Goal: Task Accomplishment & Management: Manage account settings

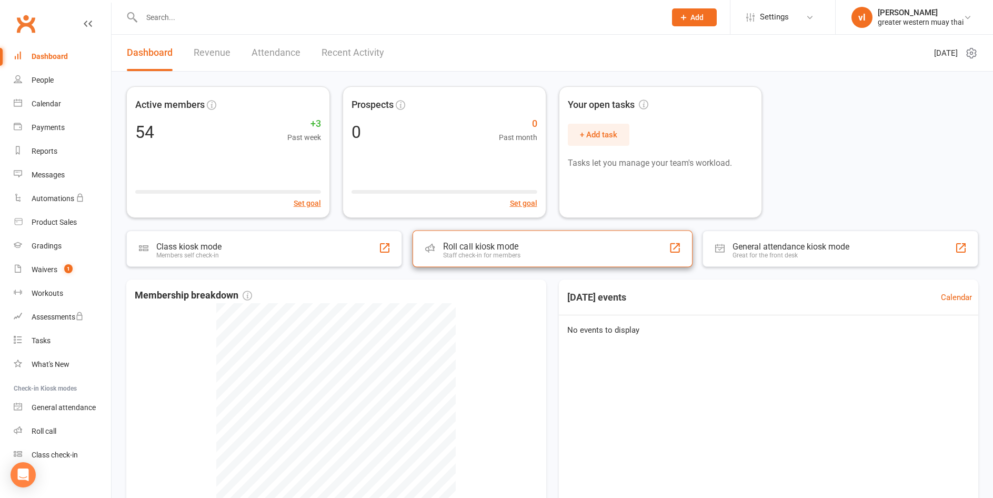
click at [494, 254] on div "Staff check-in for members" at bounding box center [480, 254] width 77 height 7
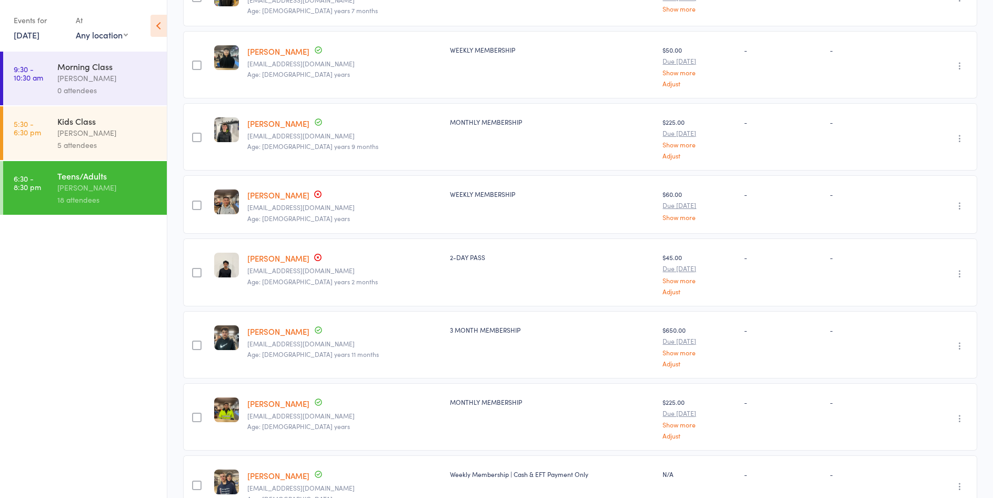
scroll to position [947, 0]
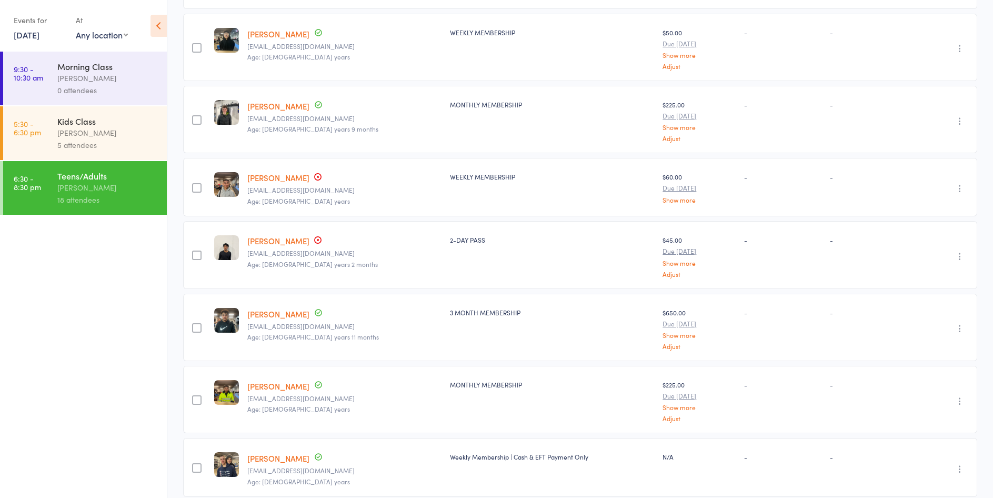
click at [282, 180] on link "[PERSON_NAME]" at bounding box center [278, 177] width 62 height 11
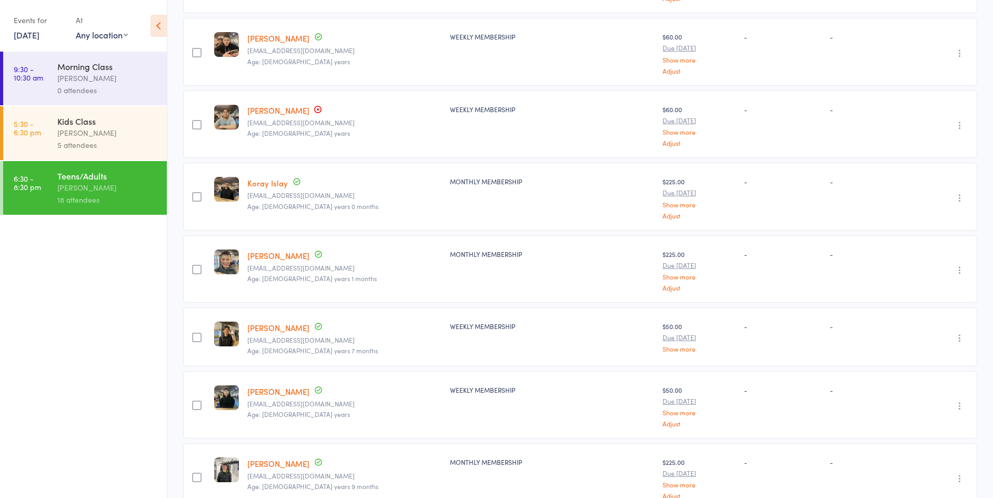
scroll to position [572, 0]
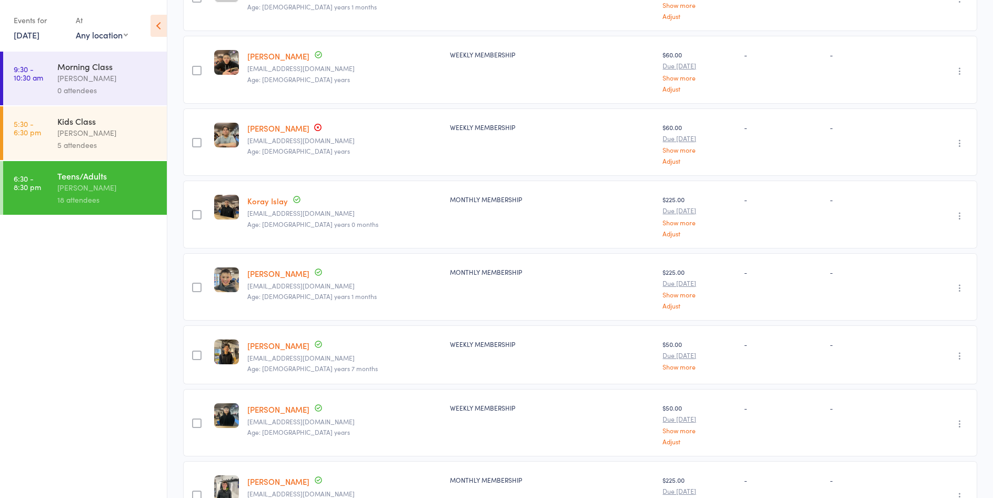
click at [278, 127] on link "Kevin Huynh" at bounding box center [278, 128] width 62 height 11
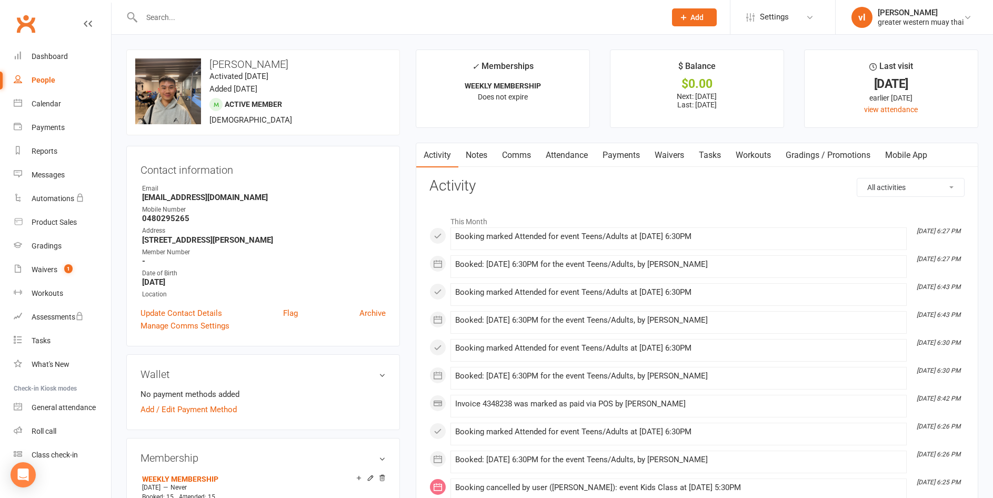
click at [608, 154] on link "Payments" at bounding box center [621, 155] width 52 height 24
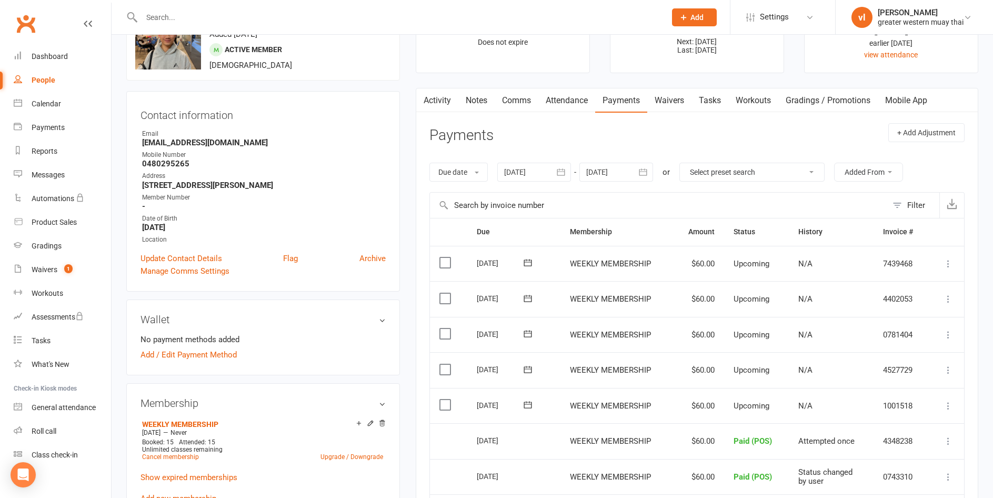
scroll to position [105, 0]
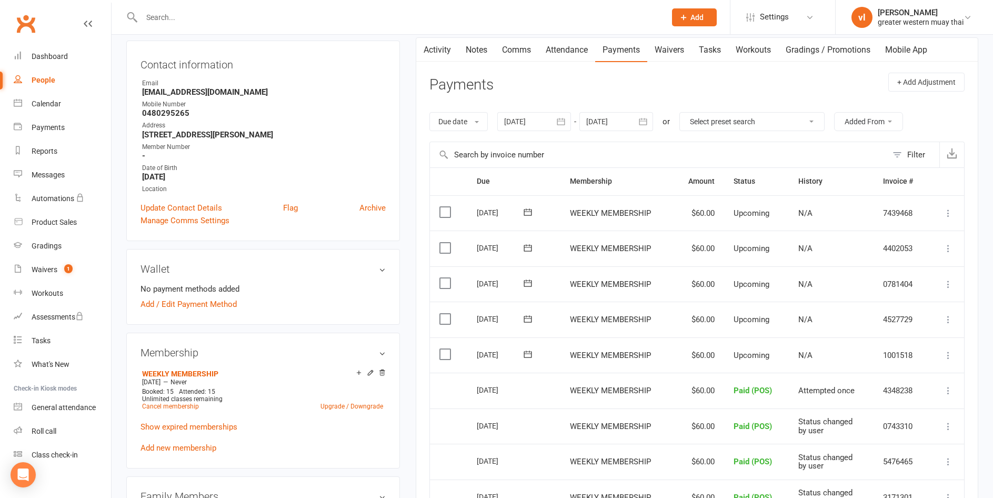
click at [443, 349] on label at bounding box center [446, 354] width 14 height 11
click at [443, 349] on input "checkbox" at bounding box center [442, 349] width 7 height 0
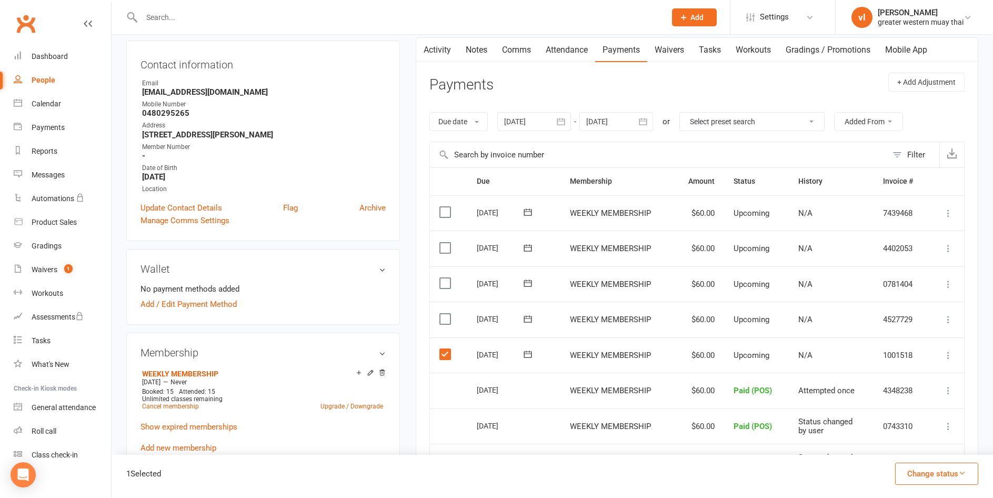
click at [443, 346] on td "Select this" at bounding box center [448, 355] width 37 height 36
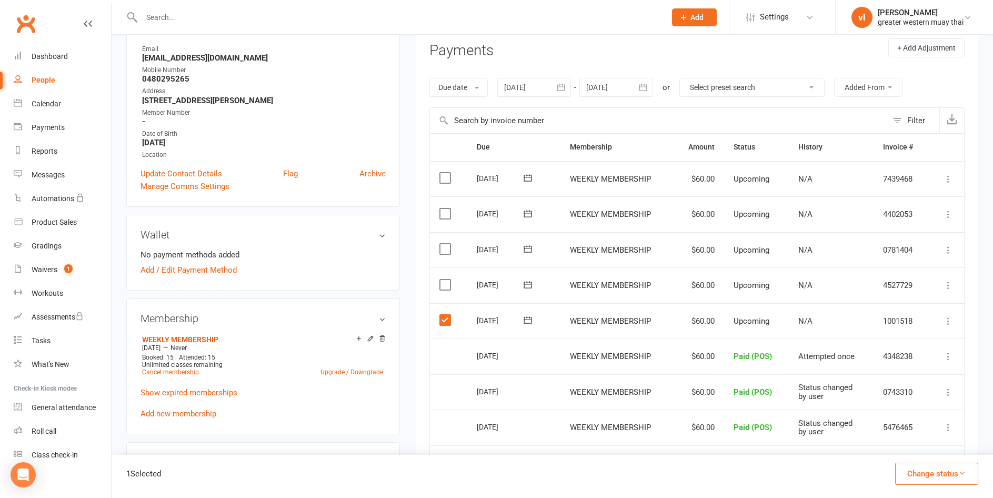
scroll to position [158, 0]
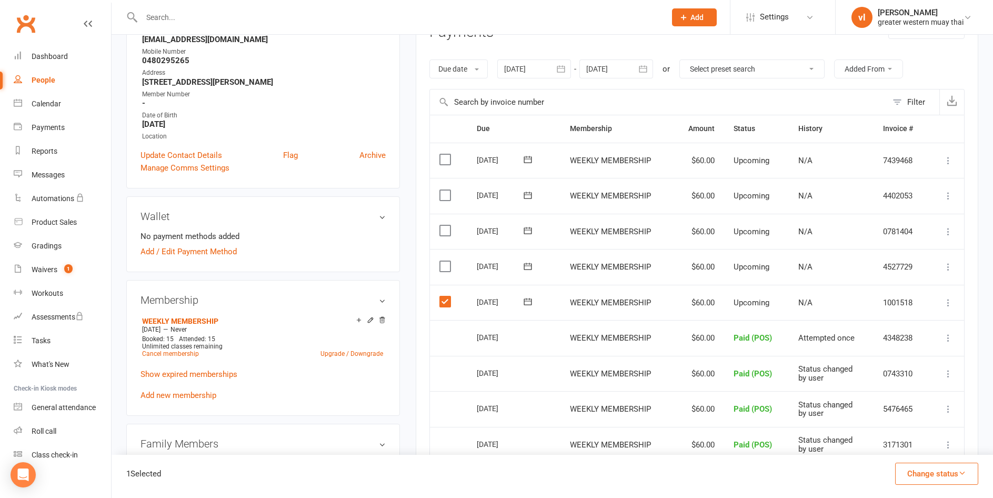
click at [441, 300] on label at bounding box center [446, 301] width 14 height 11
click at [441, 296] on input "checkbox" at bounding box center [442, 296] width 7 height 0
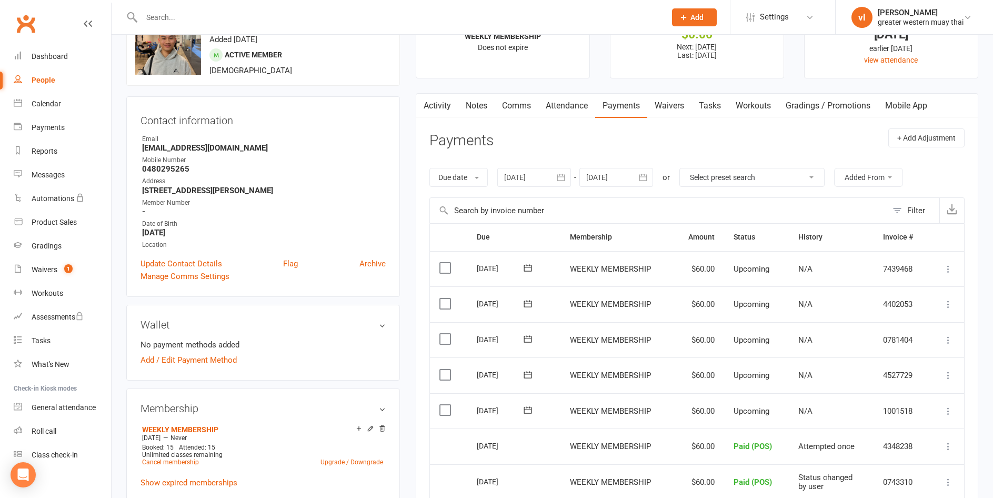
scroll to position [0, 0]
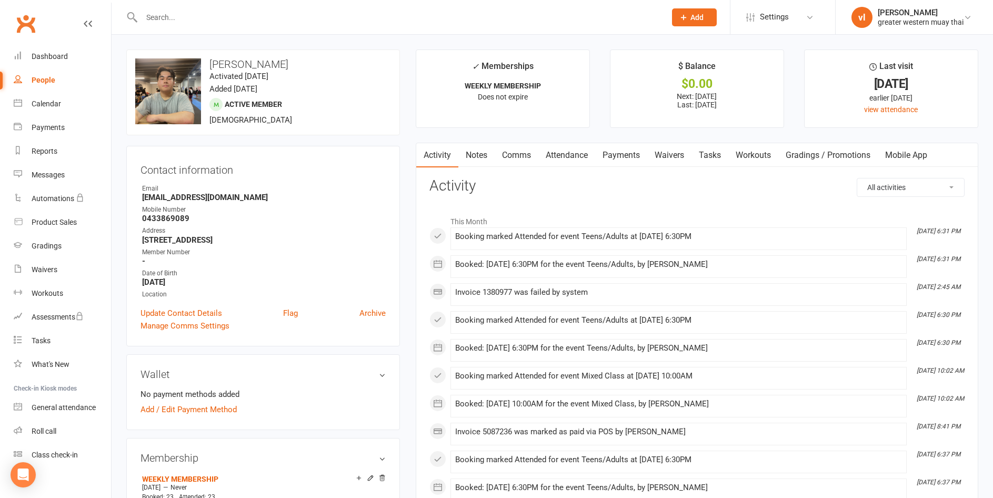
click at [620, 149] on link "Payments" at bounding box center [621, 155] width 52 height 24
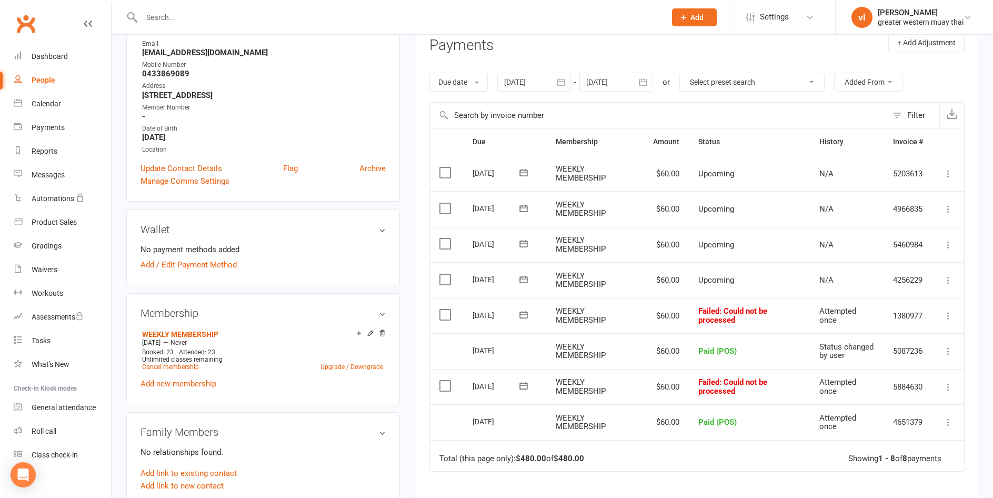
scroll to position [158, 0]
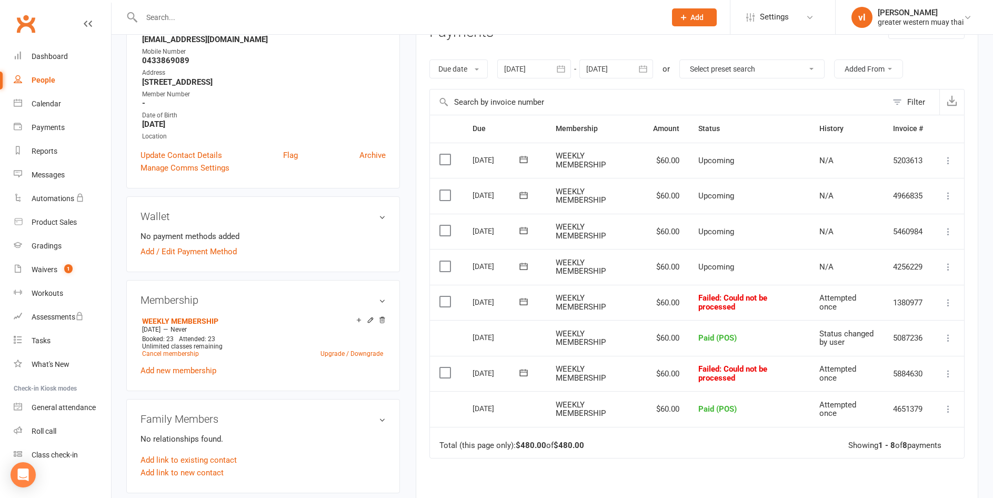
click at [454, 270] on td "Select this" at bounding box center [446, 267] width 33 height 36
click at [446, 269] on label at bounding box center [446, 266] width 14 height 11
click at [446, 261] on input "checkbox" at bounding box center [442, 261] width 7 height 0
click at [922, 468] on button "Change status" at bounding box center [936, 473] width 83 height 22
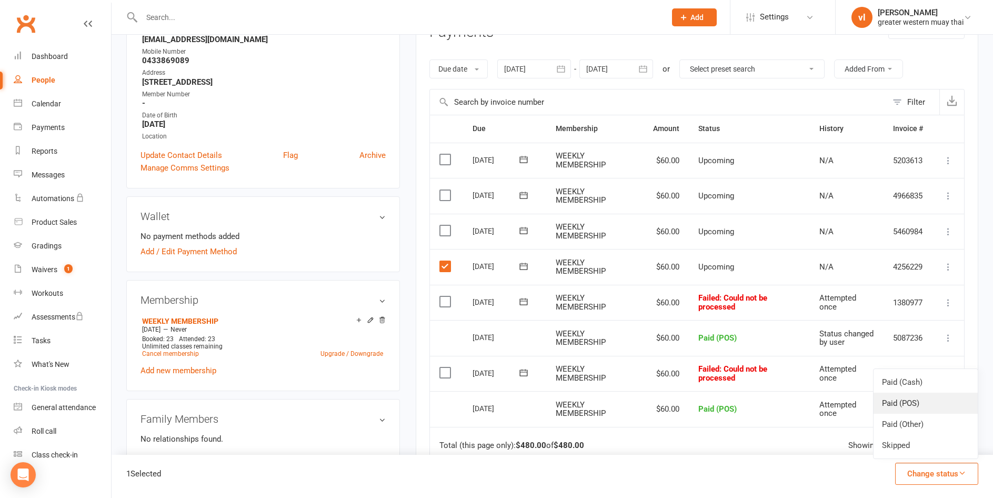
click at [900, 411] on link "Paid (POS)" at bounding box center [925, 402] width 104 height 21
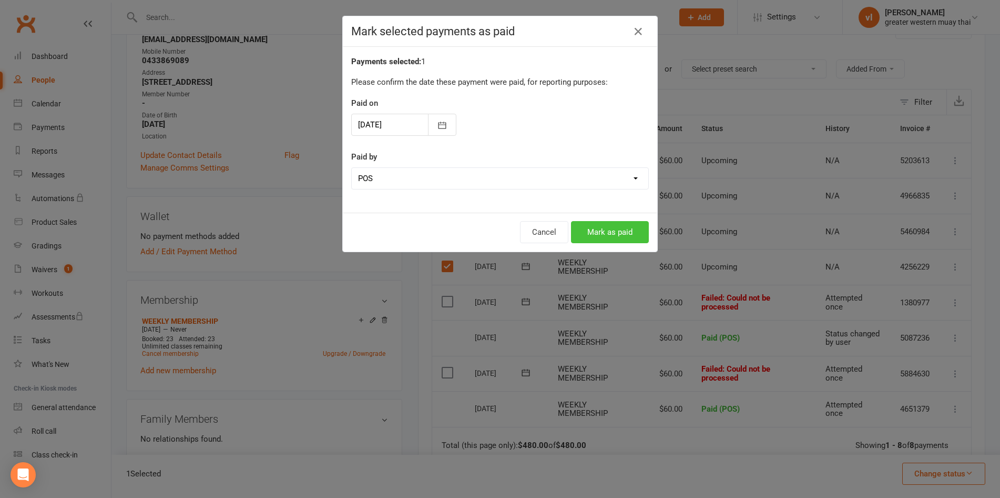
click at [636, 230] on button "Mark as paid" at bounding box center [610, 232] width 78 height 22
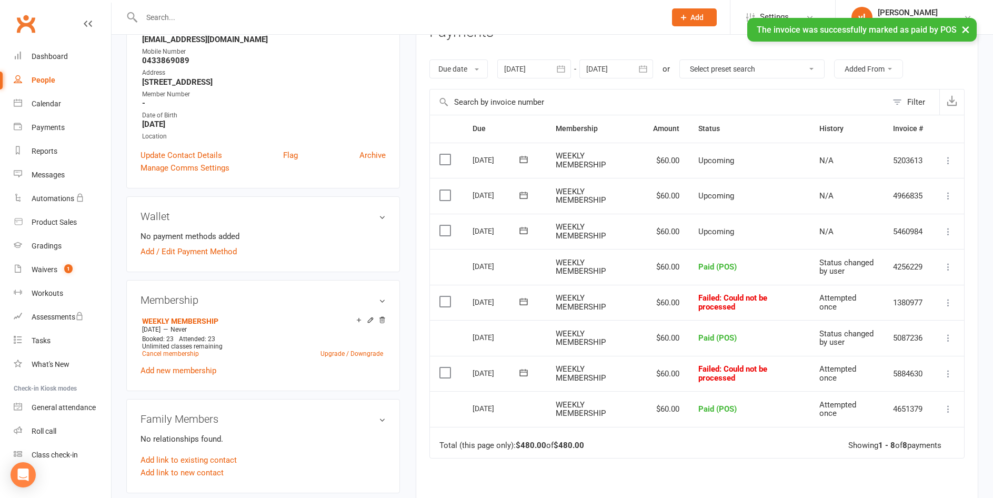
click at [452, 378] on label at bounding box center [446, 372] width 14 height 11
click at [446, 367] on input "checkbox" at bounding box center [442, 367] width 7 height 0
click at [444, 378] on label at bounding box center [446, 372] width 14 height 11
click at [444, 367] on input "checkbox" at bounding box center [442, 367] width 7 height 0
click at [437, 391] on td "Select this" at bounding box center [446, 374] width 33 height 36
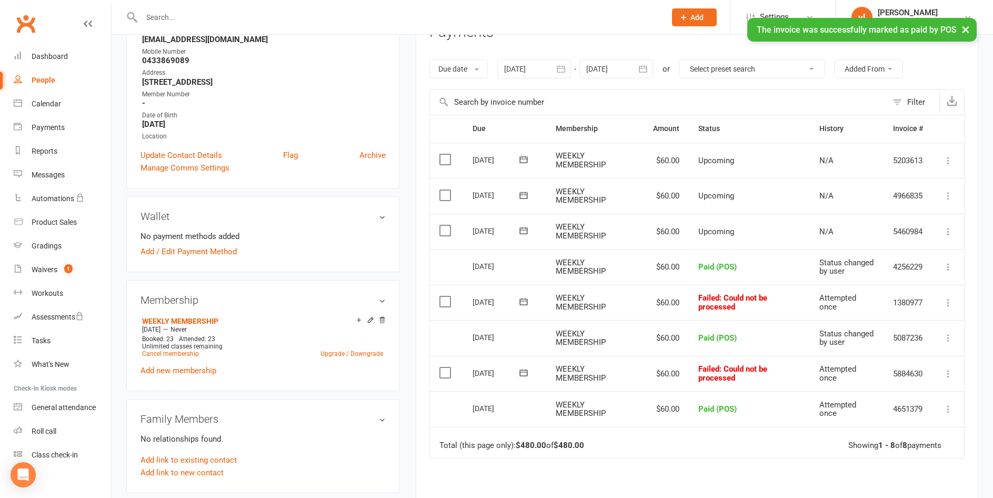
click at [447, 378] on label at bounding box center [446, 372] width 14 height 11
click at [446, 367] on input "checkbox" at bounding box center [442, 367] width 7 height 0
click at [442, 304] on label at bounding box center [446, 301] width 14 height 11
click at [442, 296] on input "checkbox" at bounding box center [442, 296] width 7 height 0
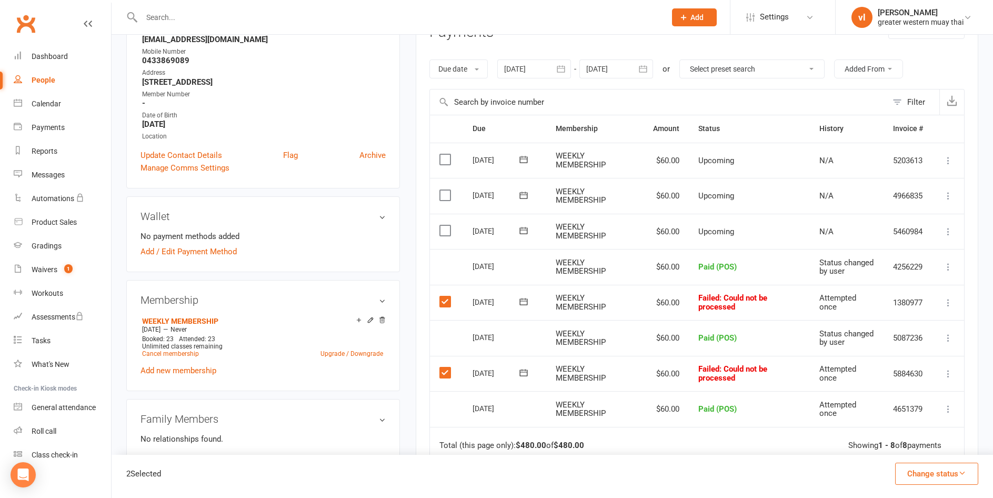
click at [954, 473] on button "Change status" at bounding box center [936, 473] width 83 height 22
click at [929, 411] on link "Paid (POS)" at bounding box center [925, 402] width 104 height 21
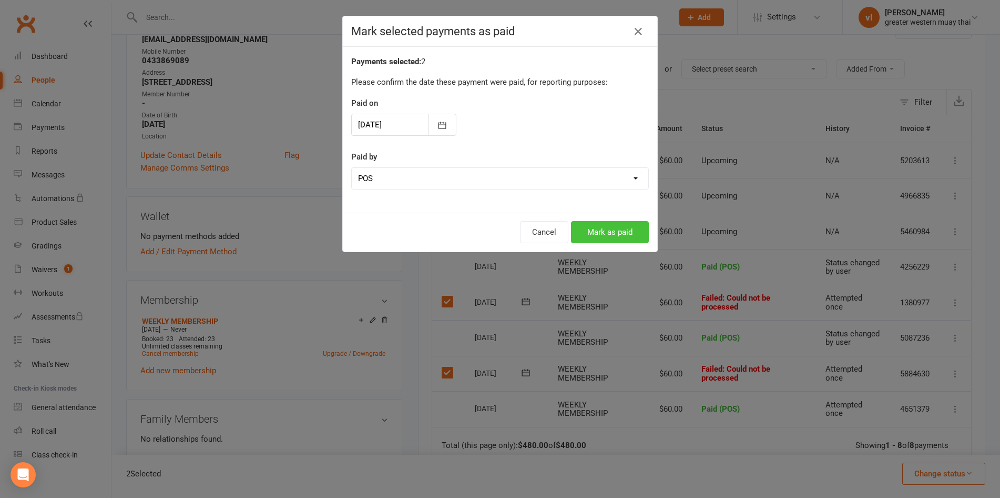
click at [590, 238] on button "Mark as paid" at bounding box center [610, 232] width 78 height 22
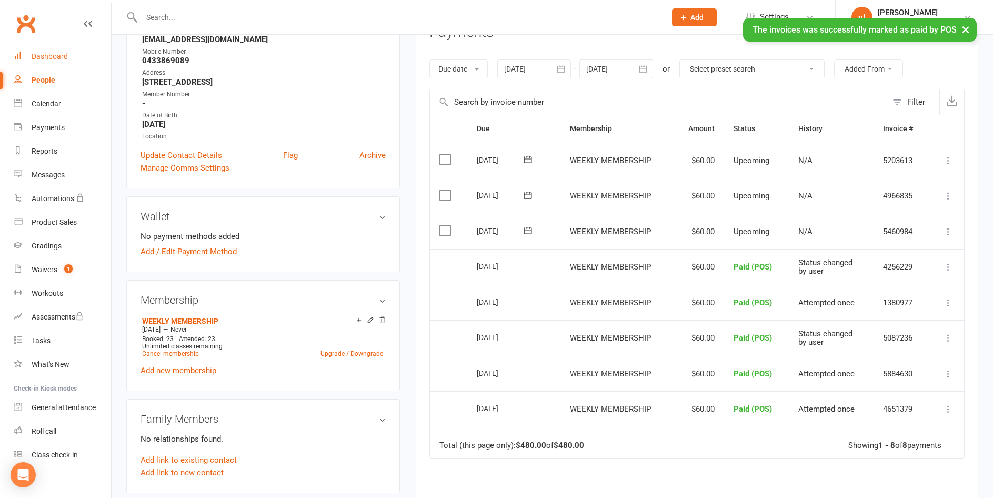
click at [64, 58] on div "Dashboard" at bounding box center [50, 56] width 36 height 8
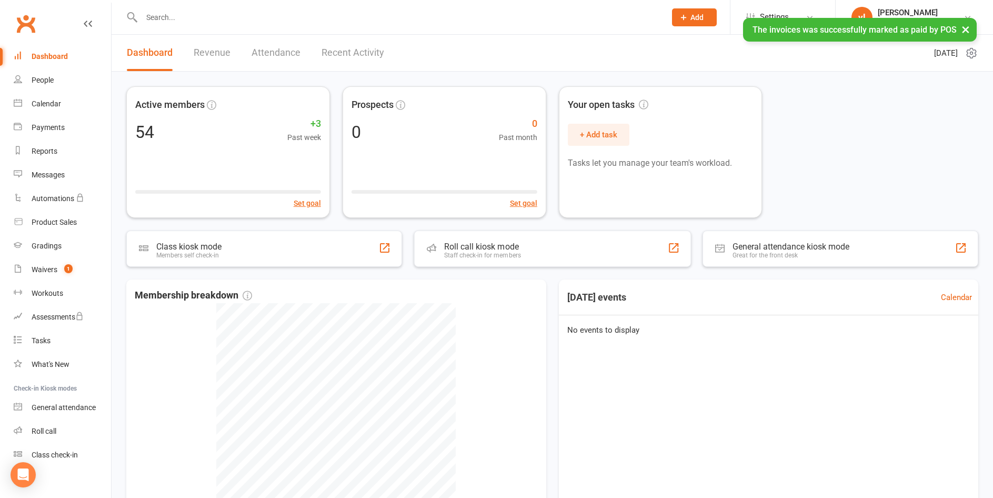
click at [436, 270] on div "Active members 54 +3 Past week Set goal Prospects 0 0 Past month Set goal Your …" at bounding box center [552, 324] width 881 height 504
click at [448, 250] on div "Roll call kiosk mode" at bounding box center [481, 246] width 77 height 10
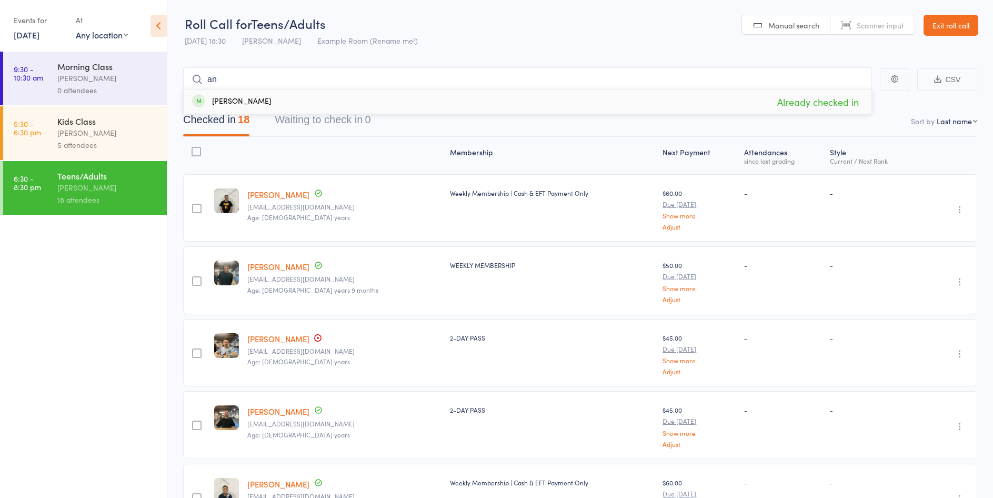
type input "a"
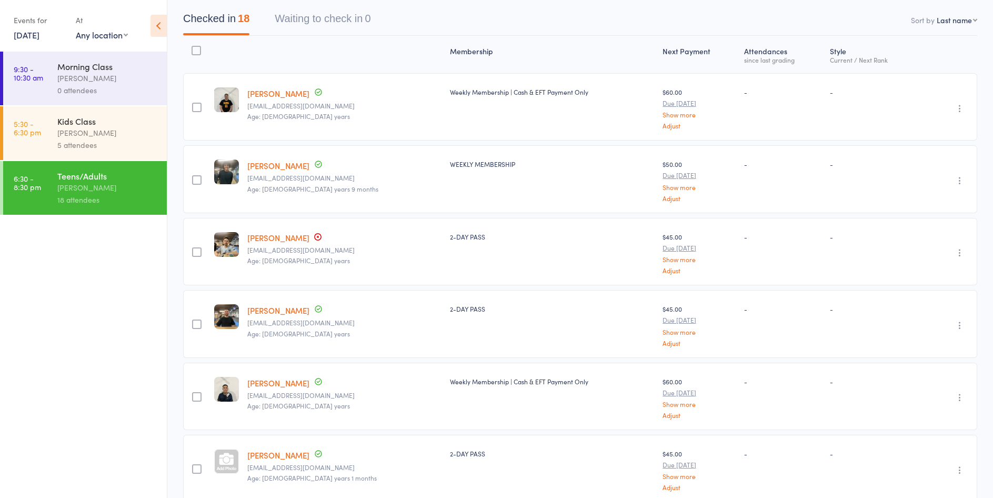
scroll to position [105, 0]
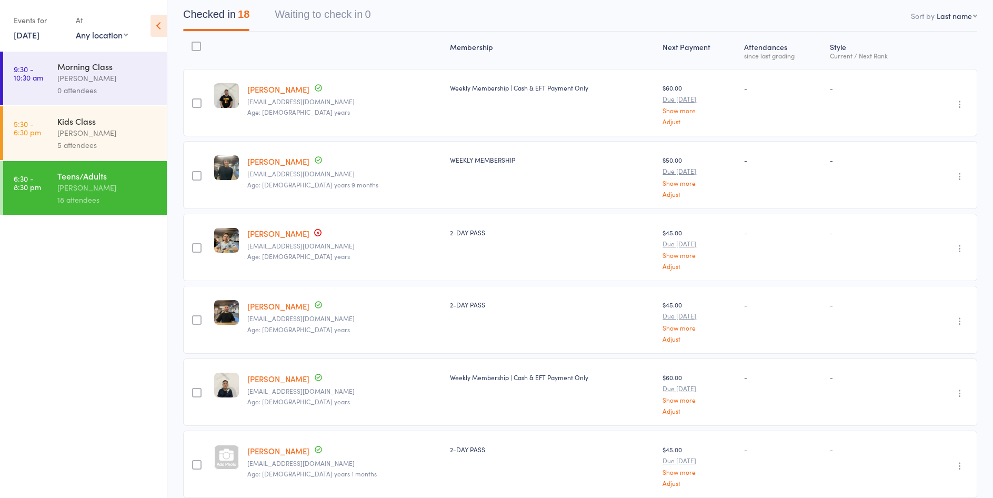
click at [294, 307] on link "Andre Digiglio" at bounding box center [278, 305] width 62 height 11
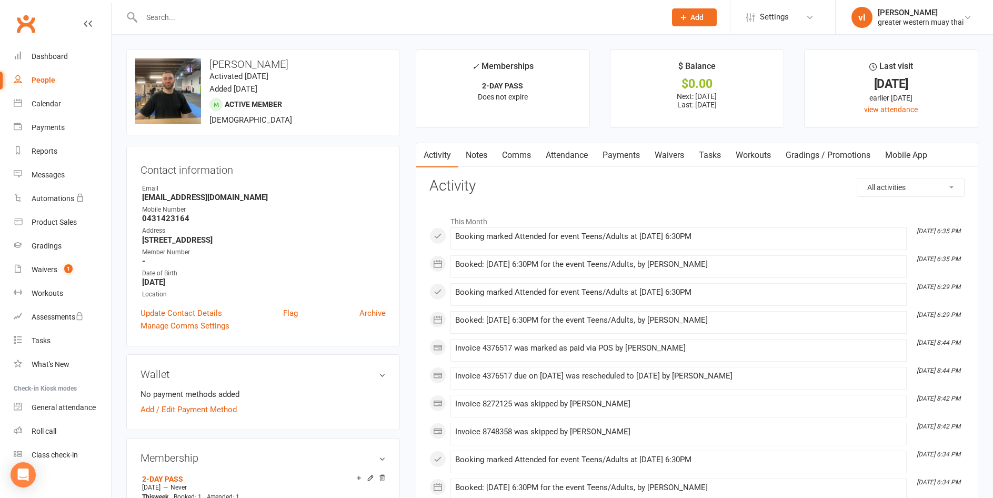
click at [633, 159] on link "Payments" at bounding box center [621, 155] width 52 height 24
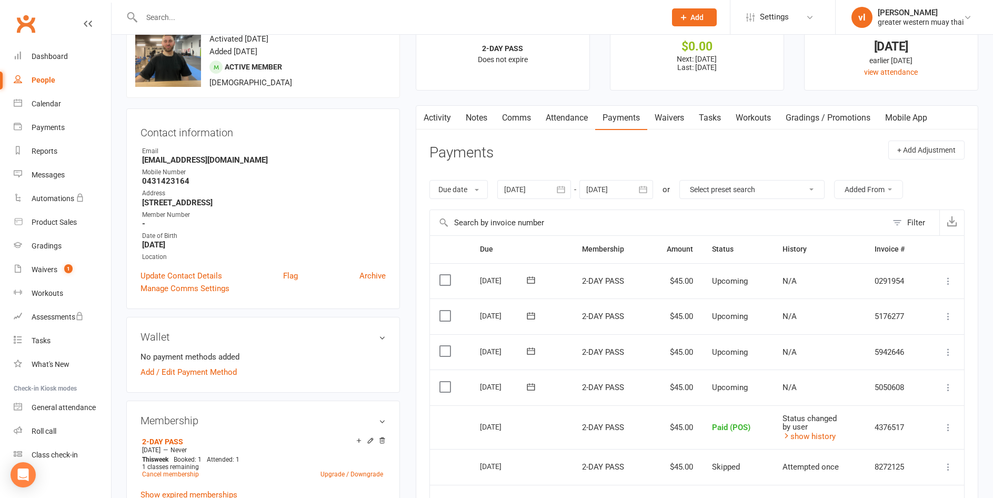
scroll to position [53, 0]
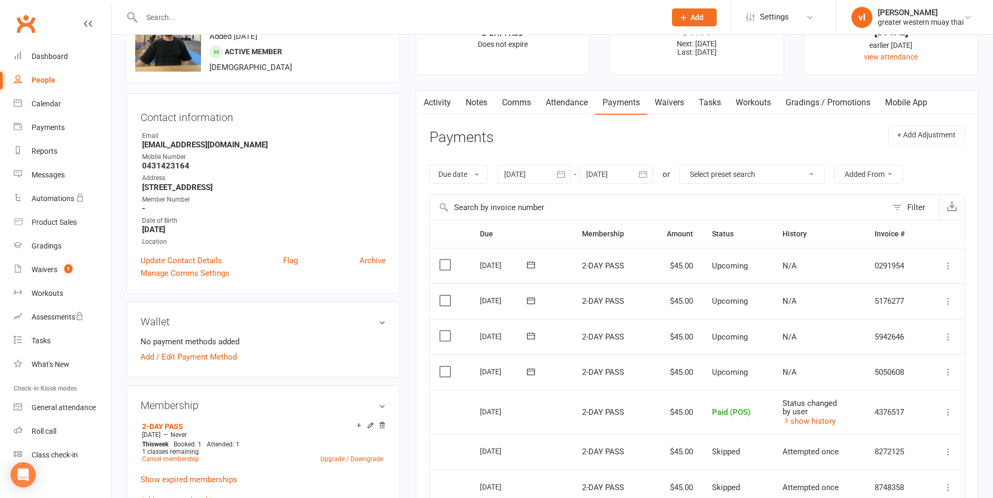
click at [446, 103] on link "Activity" at bounding box center [437, 102] width 42 height 24
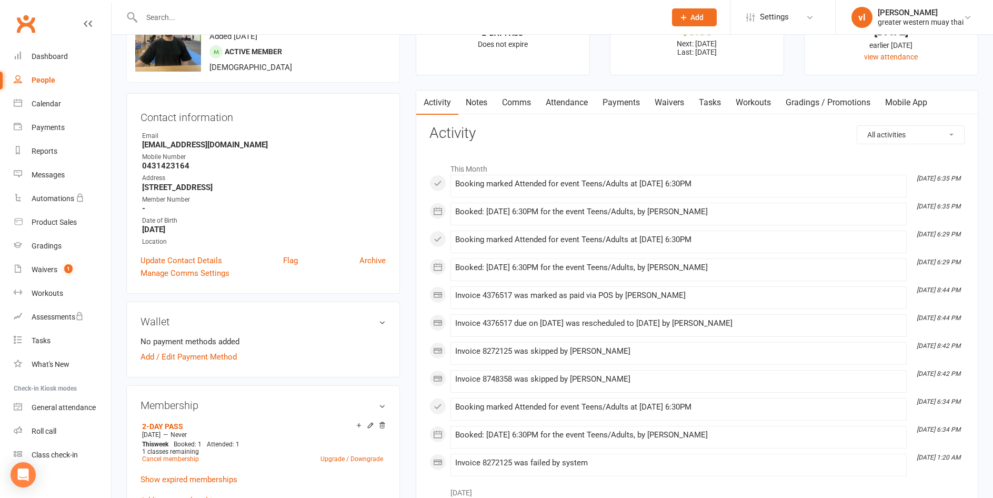
drag, startPoint x: 641, startPoint y: 104, endPoint x: 641, endPoint y: 97, distance: 6.3
click at [641, 97] on link "Payments" at bounding box center [621, 102] width 52 height 24
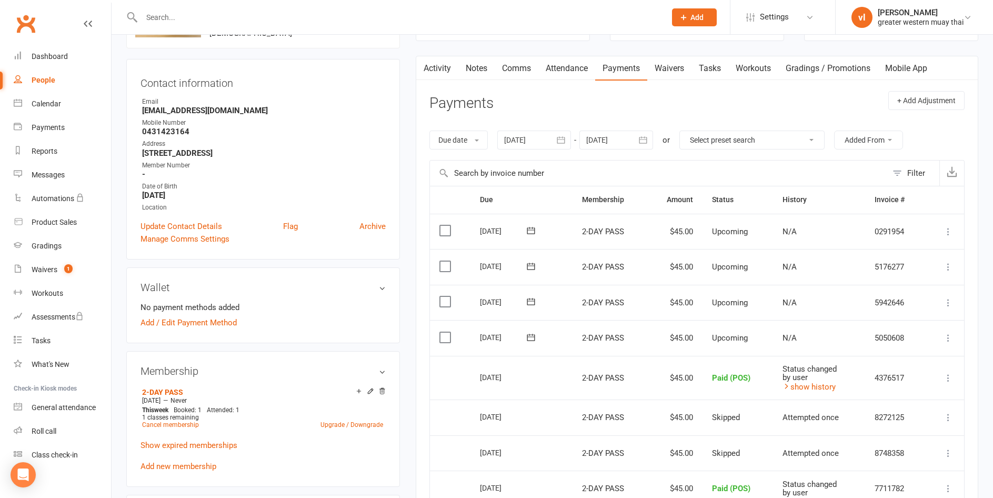
scroll to position [105, 0]
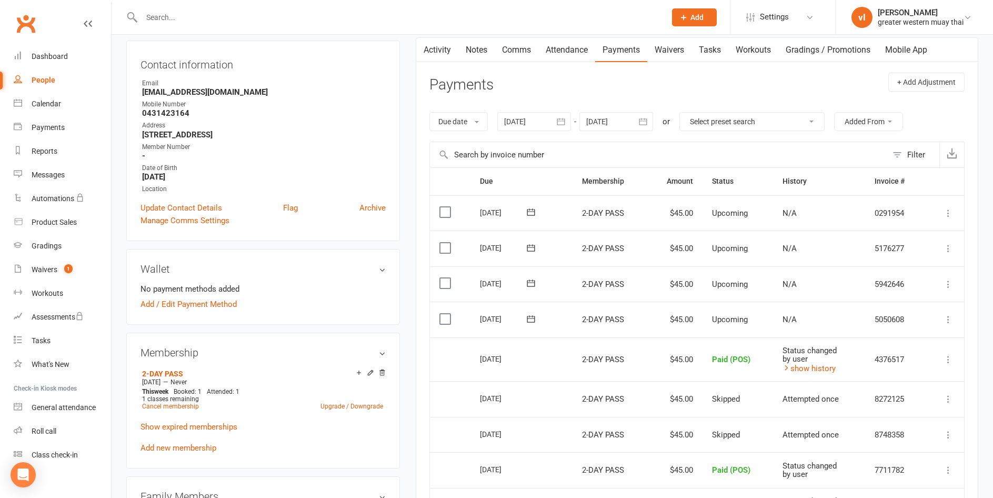
click at [433, 323] on td "Select this" at bounding box center [450, 319] width 41 height 36
click at [462, 315] on td "Select this" at bounding box center [450, 319] width 41 height 36
click at [445, 318] on label at bounding box center [446, 318] width 14 height 11
click at [445, 313] on input "checkbox" at bounding box center [442, 313] width 7 height 0
click at [925, 479] on button "Change status" at bounding box center [936, 473] width 83 height 22
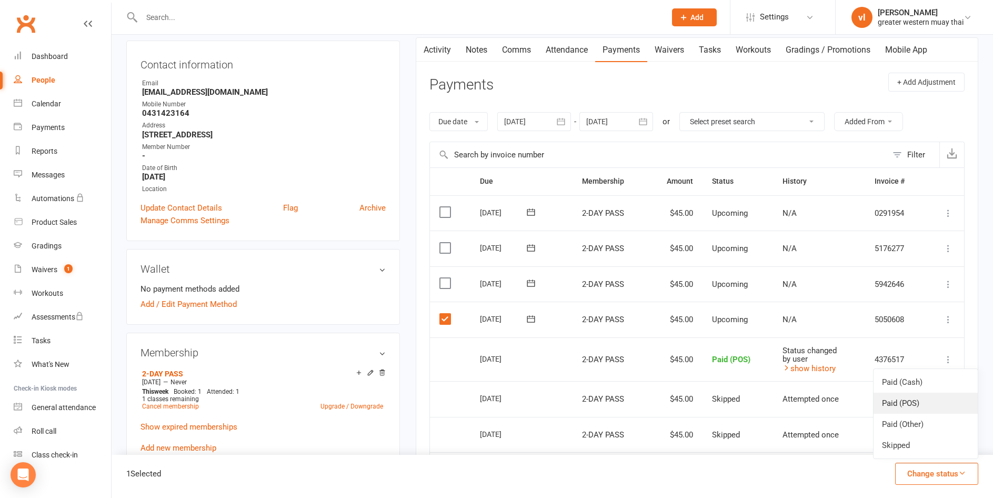
click at [905, 398] on link "Paid (POS)" at bounding box center [925, 402] width 104 height 21
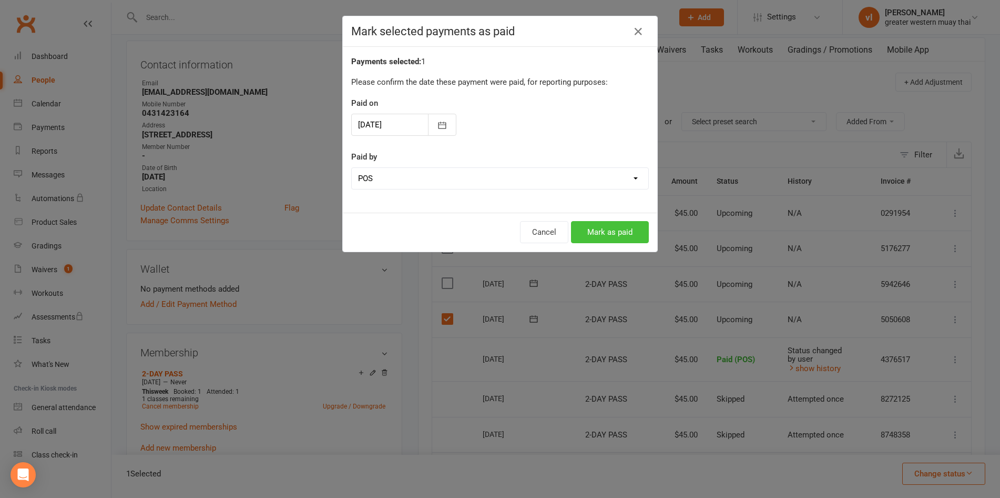
click at [598, 228] on button "Mark as paid" at bounding box center [610, 232] width 78 height 22
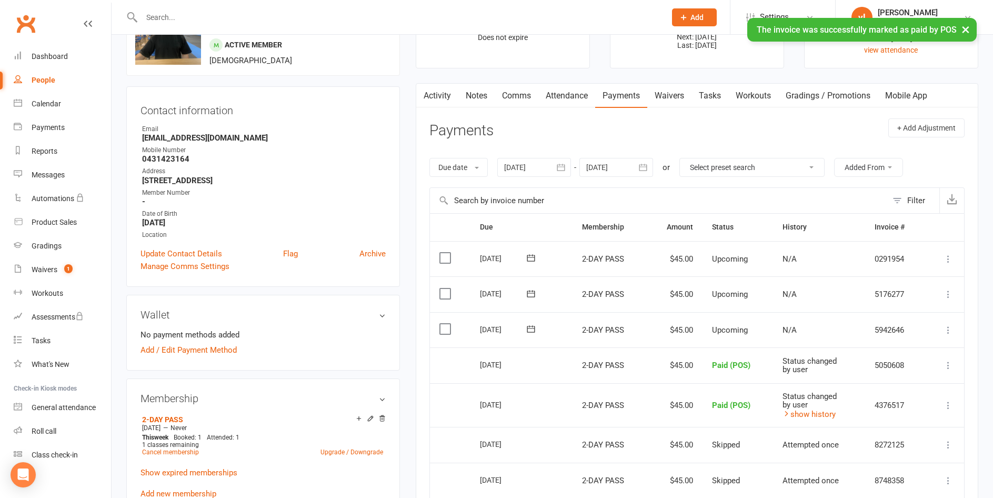
scroll to position [0, 0]
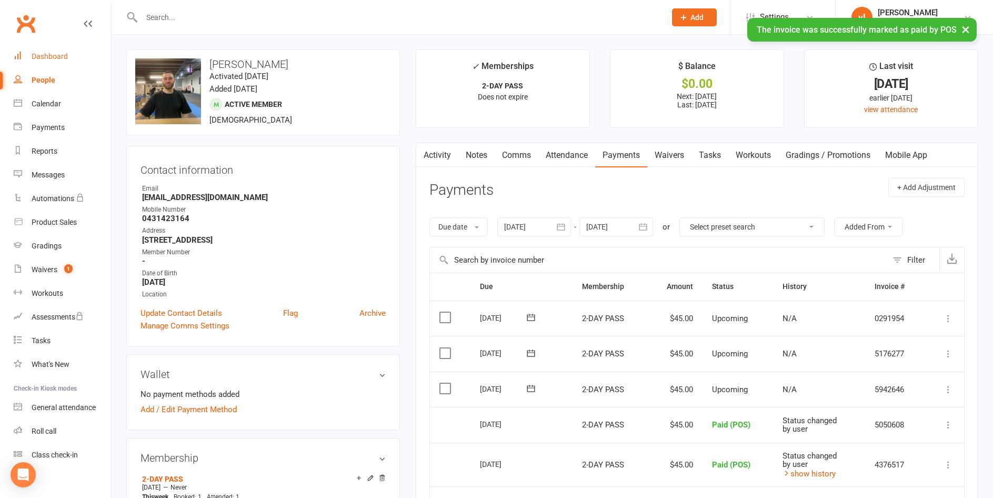
click at [73, 58] on link "Dashboard" at bounding box center [62, 57] width 97 height 24
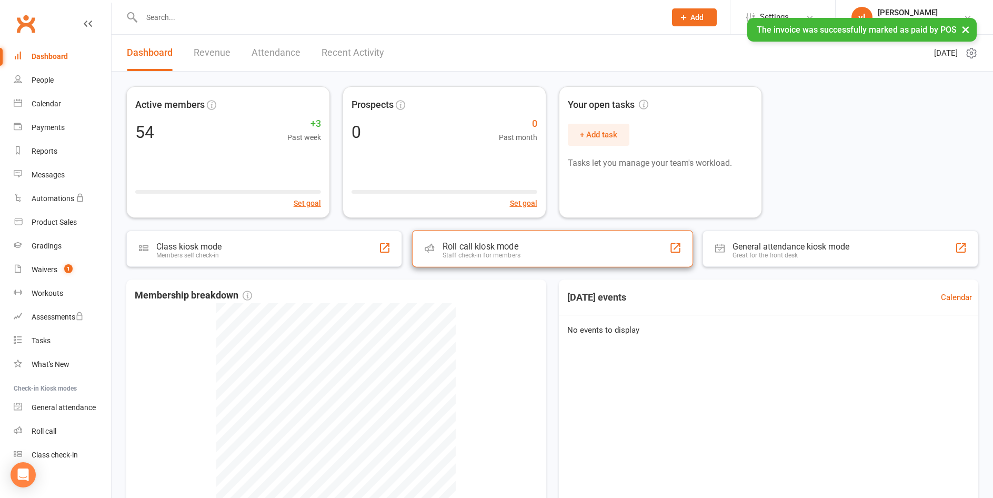
click at [458, 258] on div "Staff check-in for members" at bounding box center [481, 254] width 78 height 7
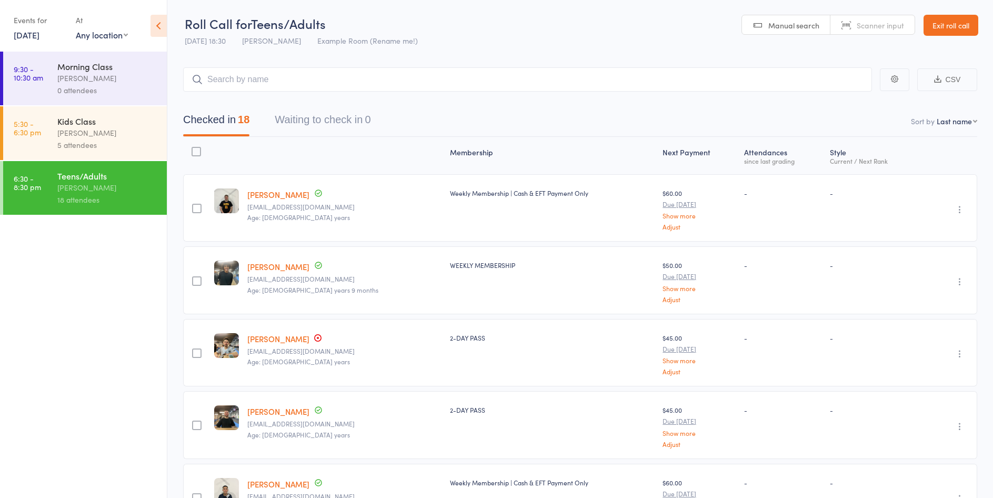
click at [241, 75] on input "search" at bounding box center [527, 79] width 689 height 24
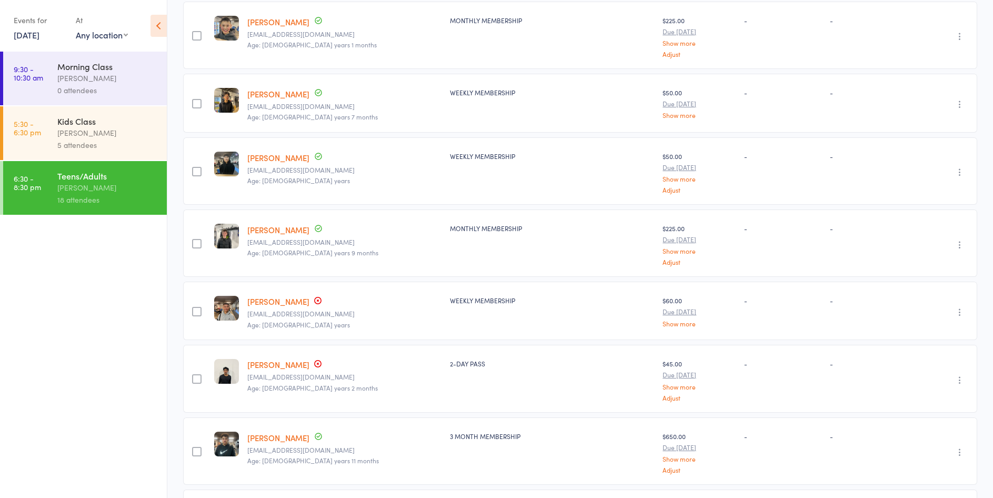
scroll to position [842, 0]
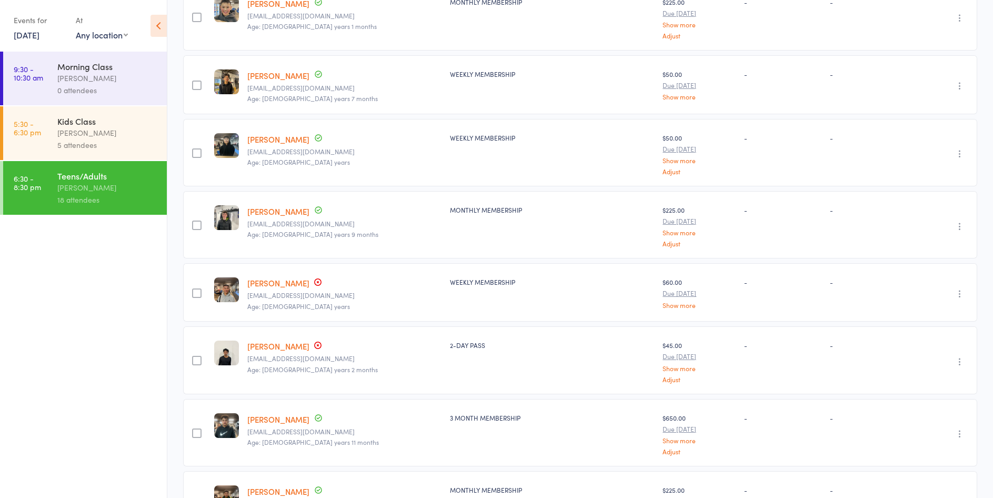
click at [291, 343] on link "[PERSON_NAME]" at bounding box center [278, 345] width 62 height 11
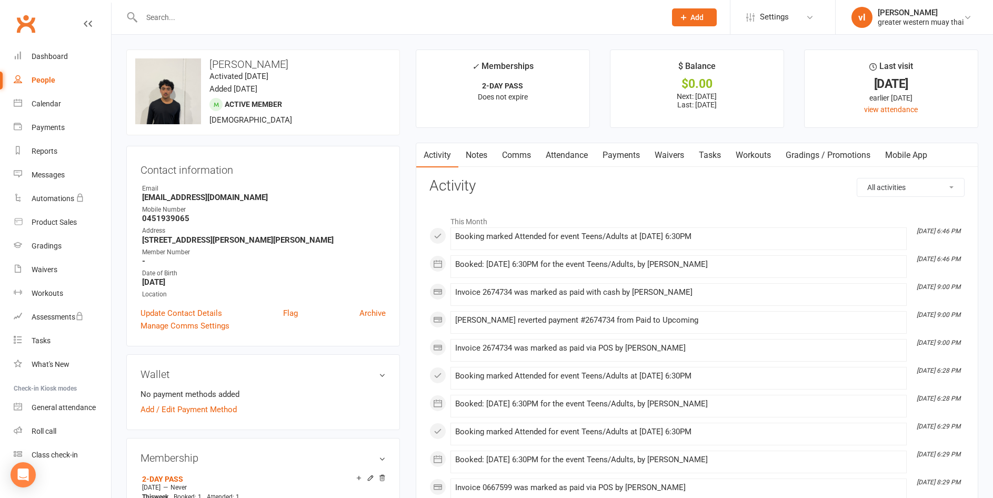
click at [603, 144] on link "Payments" at bounding box center [621, 155] width 52 height 24
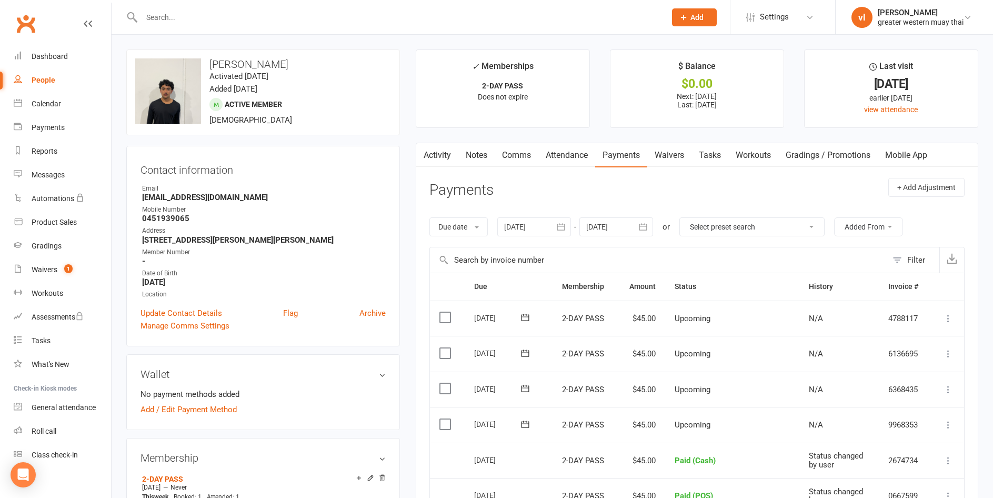
click at [559, 146] on link "Attendance" at bounding box center [566, 155] width 57 height 24
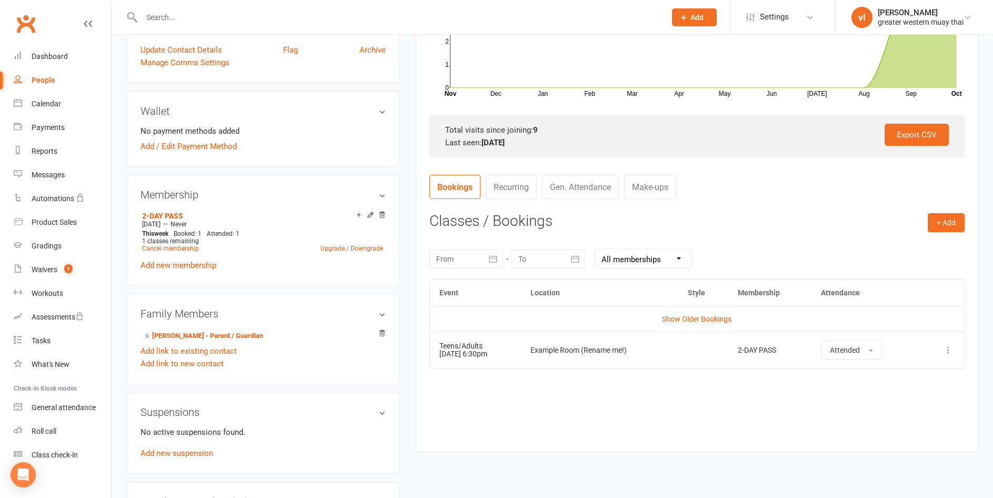
scroll to position [368, 0]
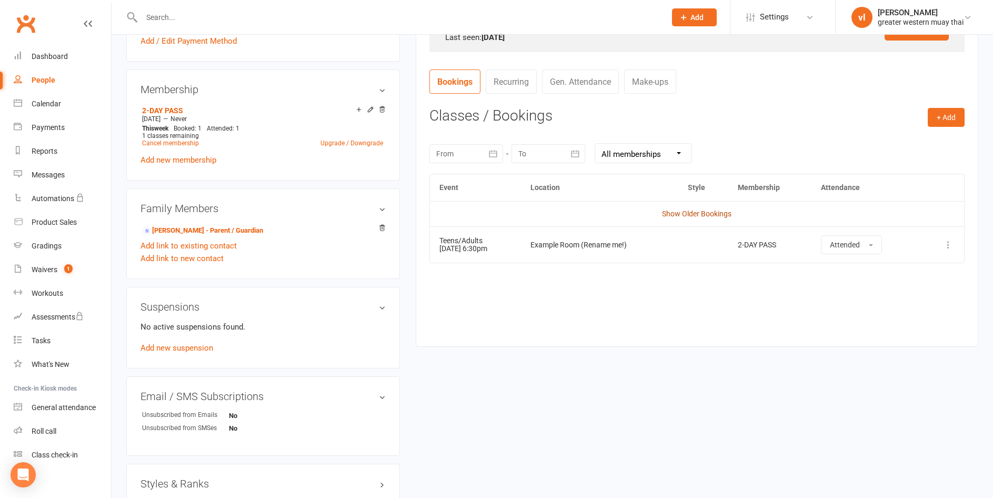
click at [697, 215] on link "Show Older Bookings" at bounding box center [696, 213] width 69 height 8
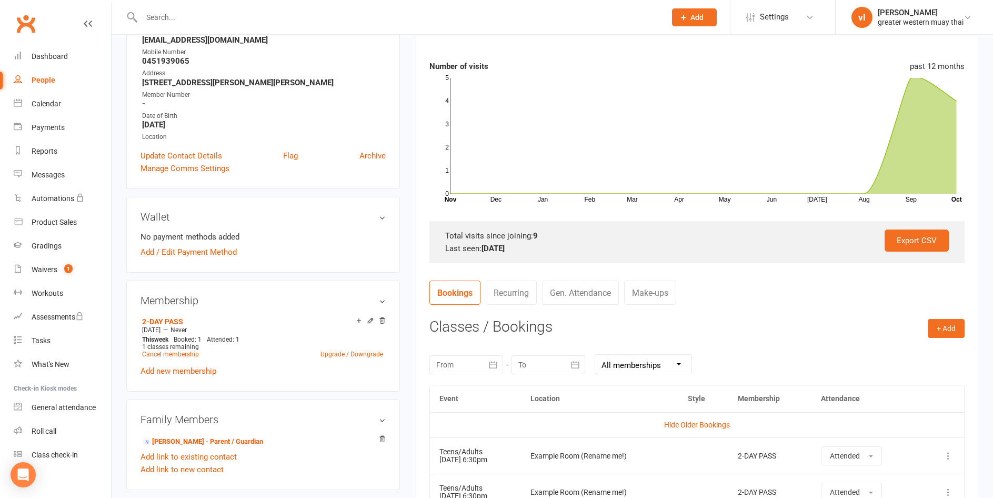
scroll to position [0, 0]
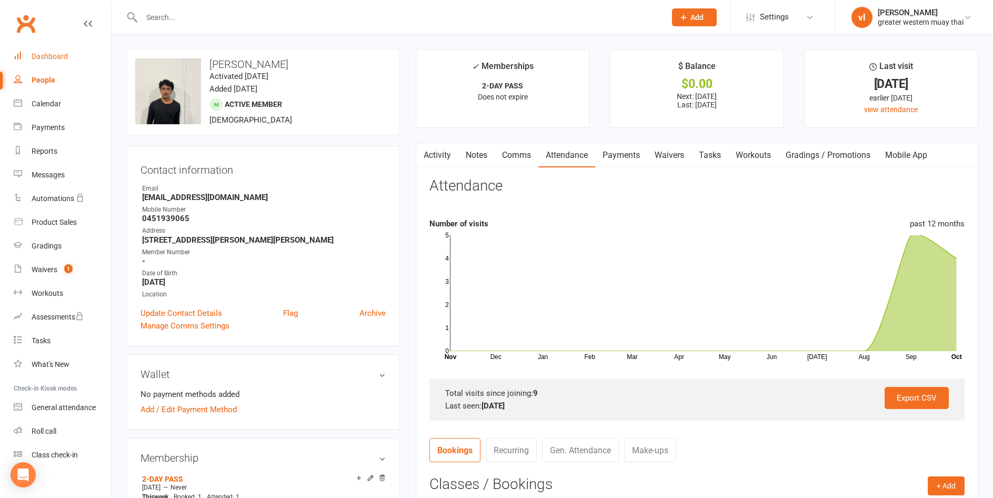
click at [63, 52] on link "Dashboard" at bounding box center [62, 57] width 97 height 24
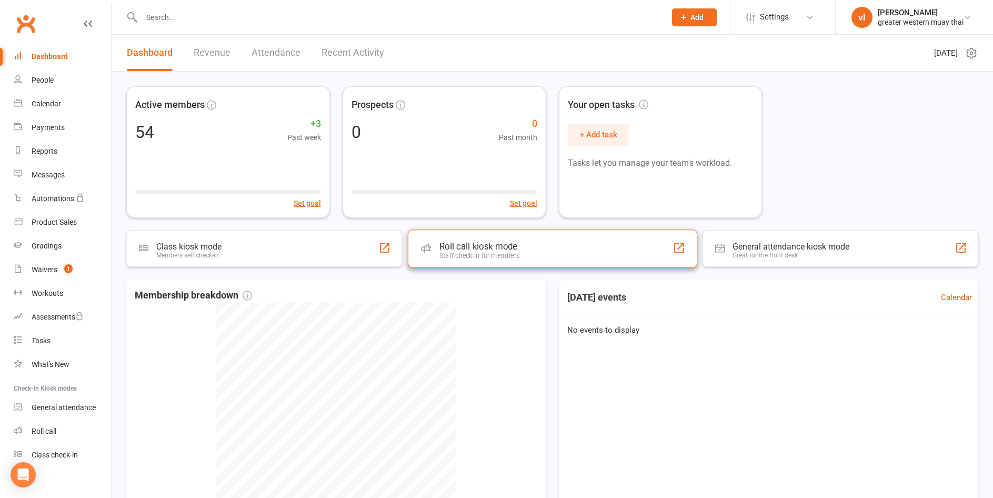
click at [490, 266] on div "Roll call kiosk mode Staff check-in for members" at bounding box center [552, 248] width 289 height 38
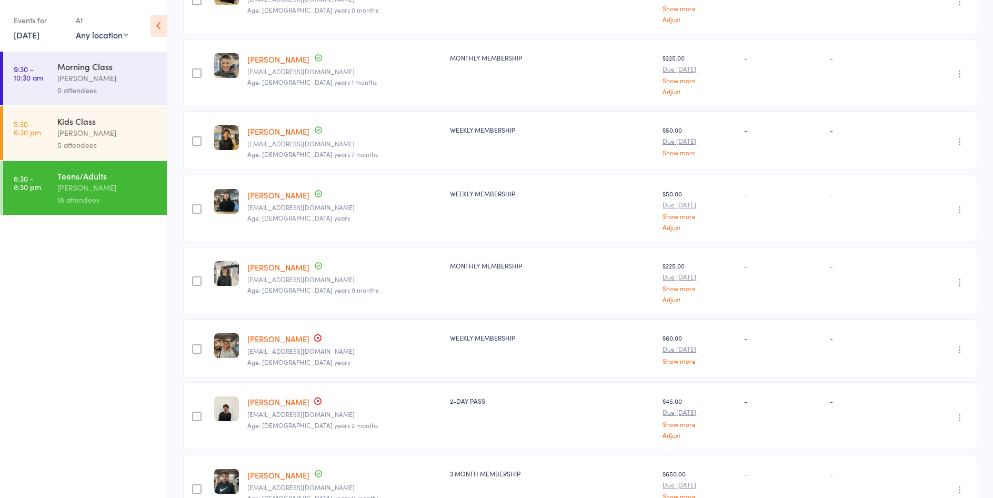
scroll to position [782, 0]
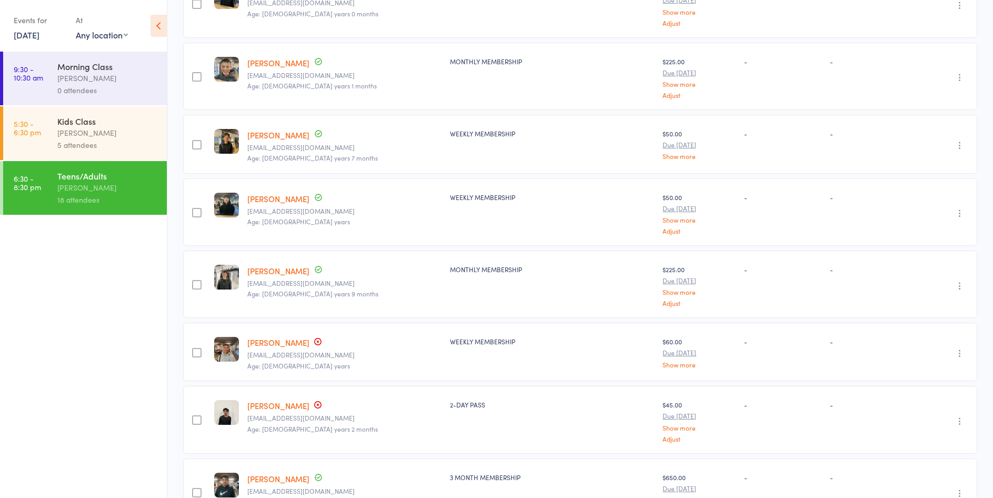
click at [287, 336] on div "Nam Quach Namquach2002@gmail.com Age: 23 years" at bounding box center [344, 351] width 203 height 58
click at [278, 348] on link "[PERSON_NAME]" at bounding box center [278, 342] width 62 height 11
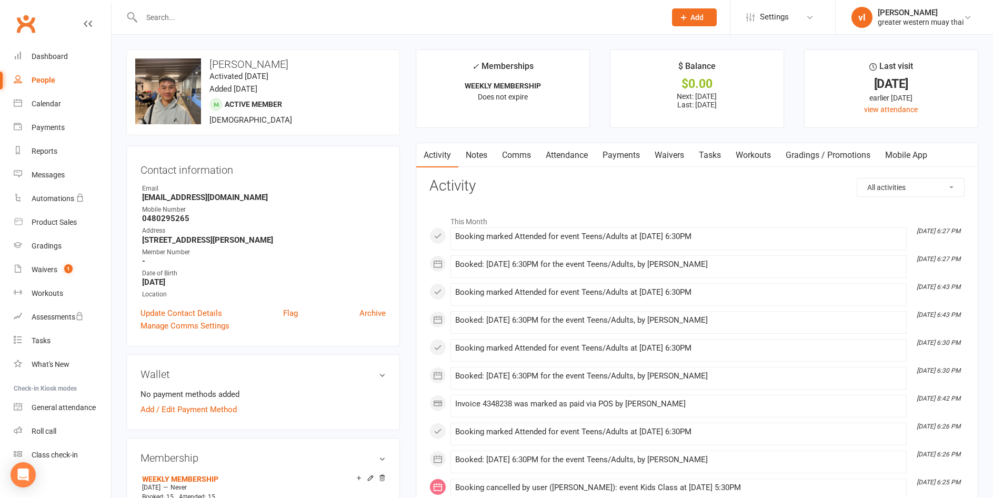
click at [634, 158] on link "Payments" at bounding box center [621, 155] width 52 height 24
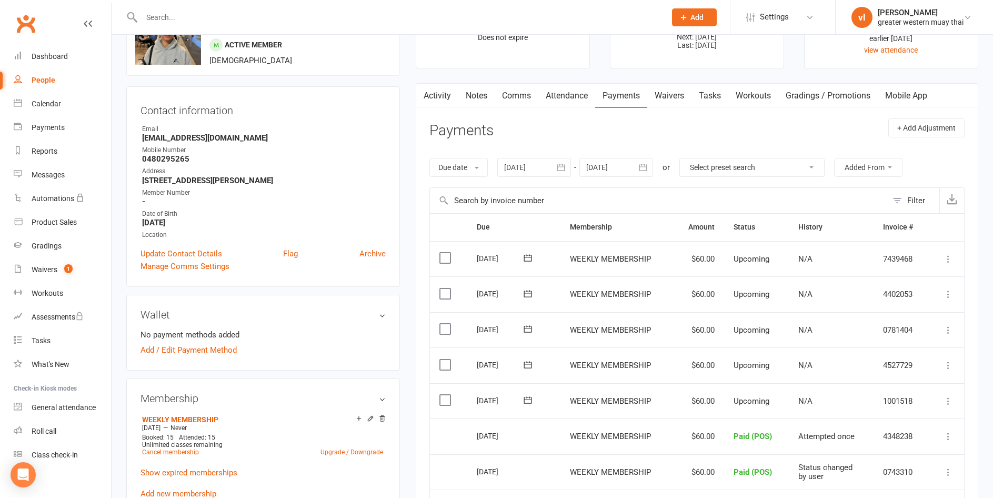
scroll to position [105, 0]
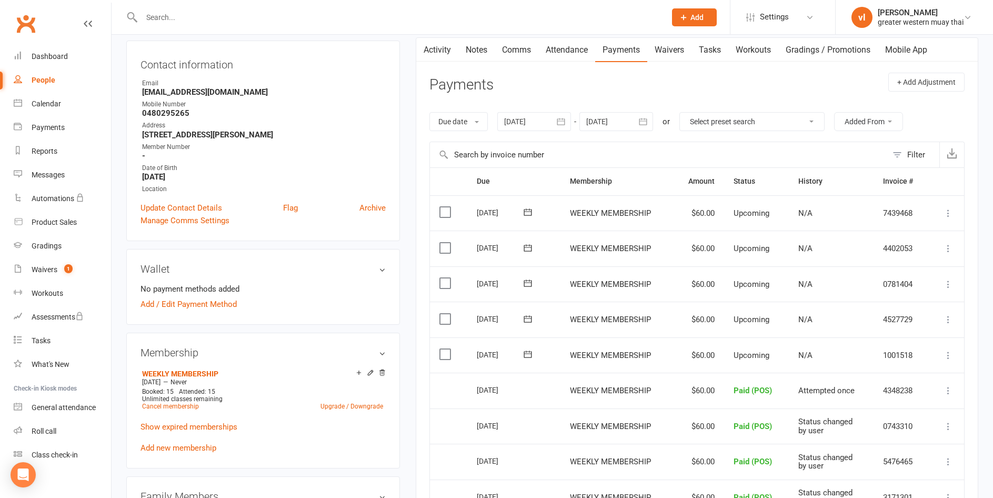
click at [446, 361] on td "Select this" at bounding box center [448, 355] width 37 height 36
click at [455, 356] on td "Select this" at bounding box center [448, 355] width 37 height 36
click at [448, 350] on label at bounding box center [446, 354] width 14 height 11
click at [446, 349] on input "checkbox" at bounding box center [442, 349] width 7 height 0
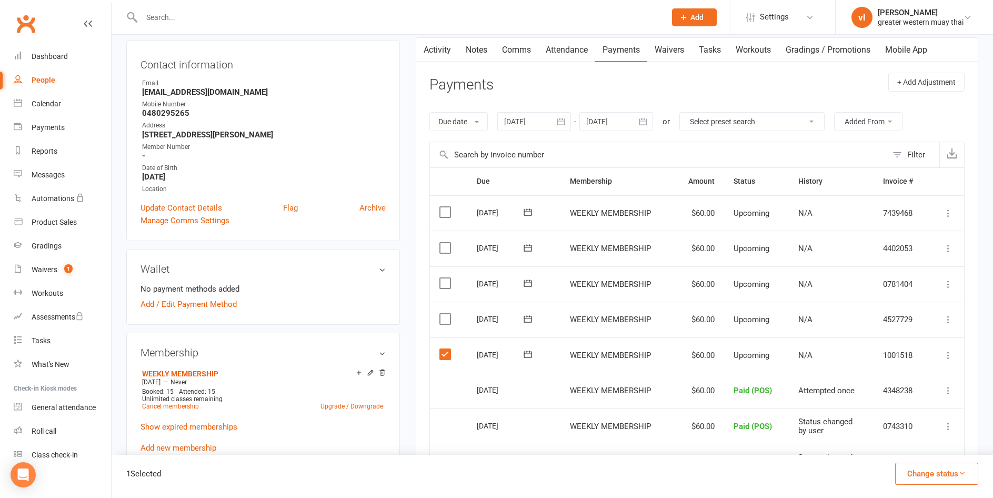
click at [909, 478] on button "Change status" at bounding box center [936, 473] width 83 height 22
click at [897, 405] on link "Paid (POS)" at bounding box center [925, 402] width 104 height 21
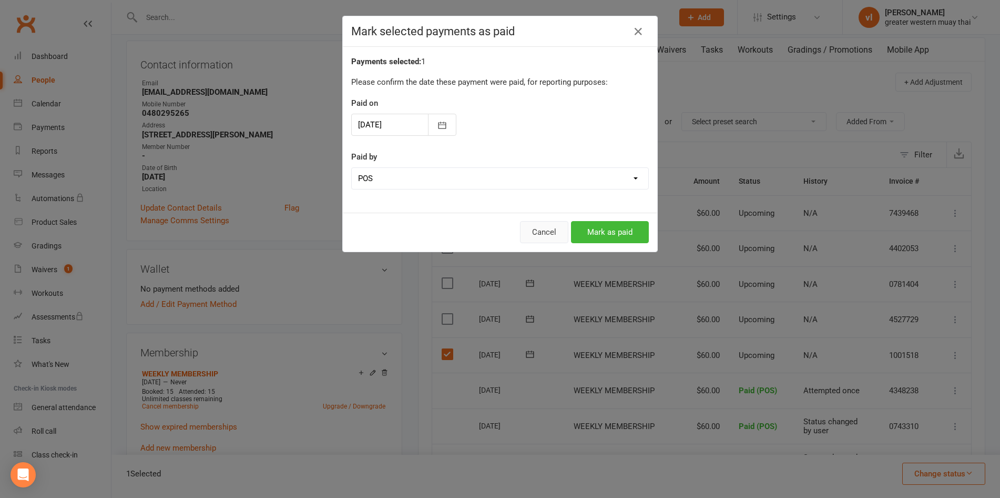
click at [537, 228] on button "Cancel" at bounding box center [544, 232] width 48 height 22
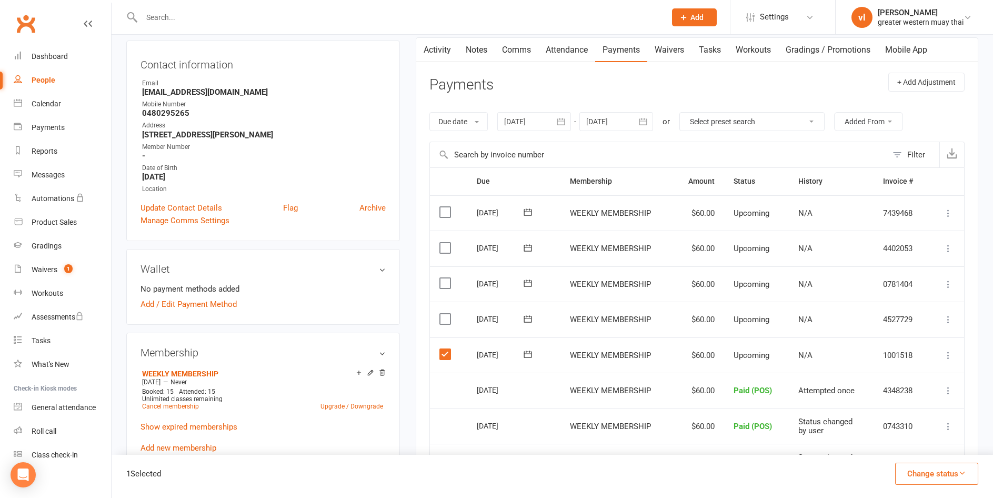
click at [445, 353] on label at bounding box center [446, 354] width 14 height 11
click at [445, 349] on input "checkbox" at bounding box center [442, 349] width 7 height 0
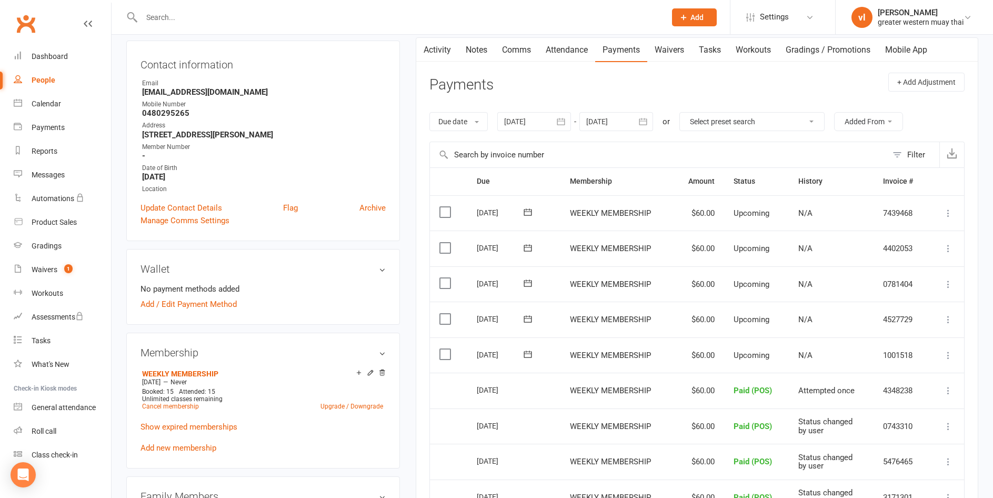
scroll to position [0, 0]
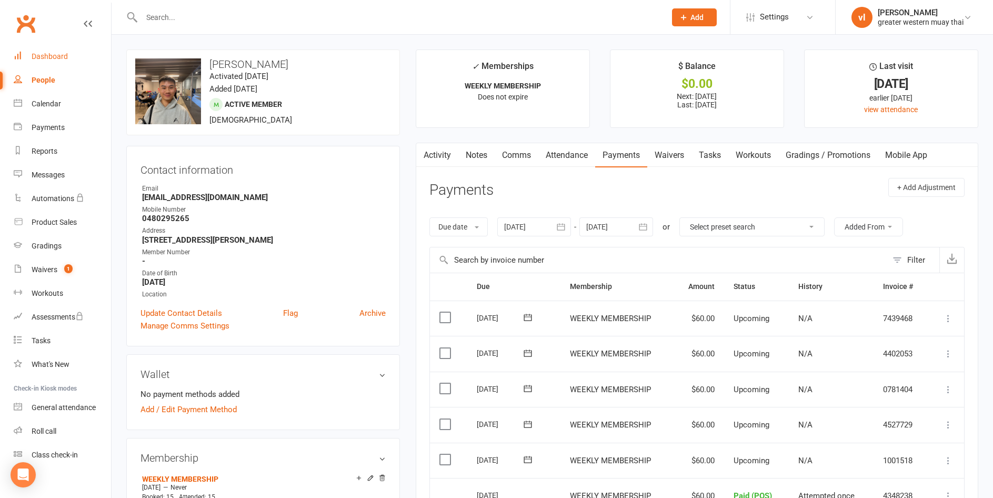
click at [75, 53] on link "Dashboard" at bounding box center [62, 57] width 97 height 24
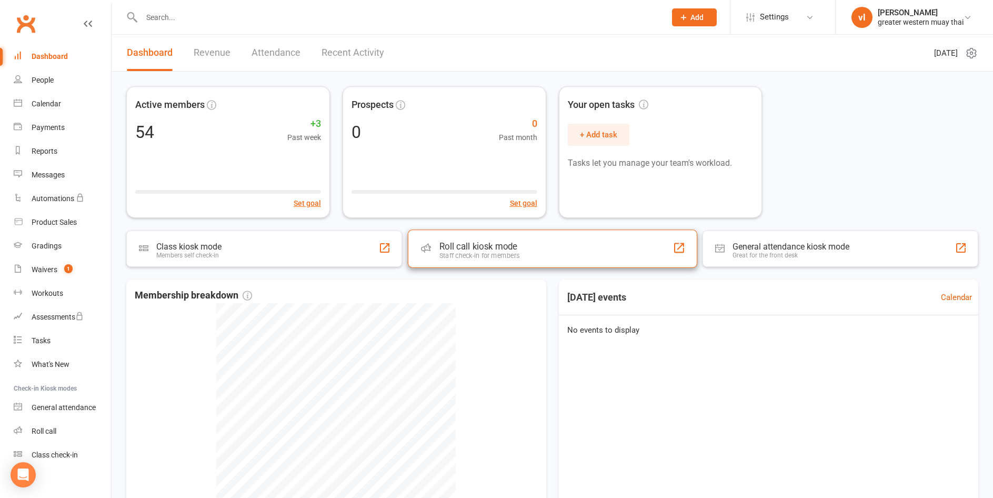
click at [430, 247] on icon at bounding box center [426, 247] width 10 height 10
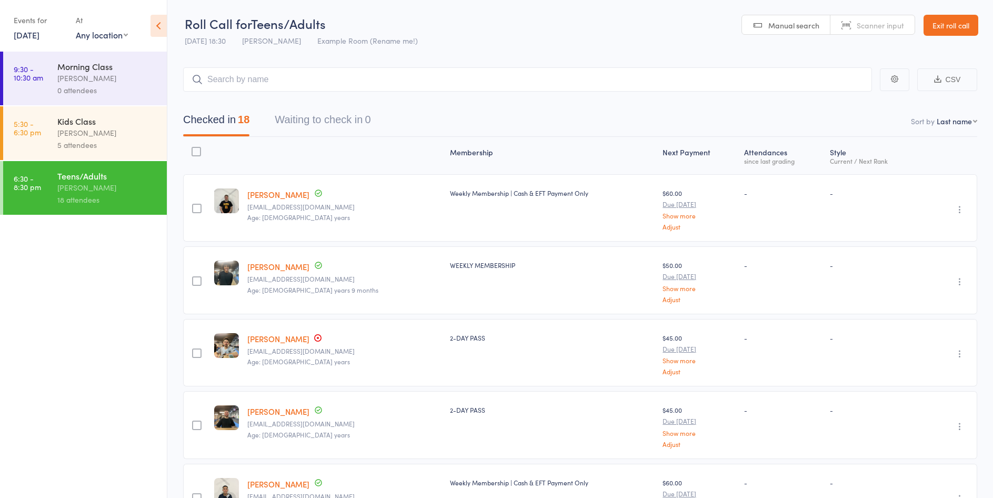
click at [255, 341] on link "[PERSON_NAME]" at bounding box center [278, 338] width 62 height 11
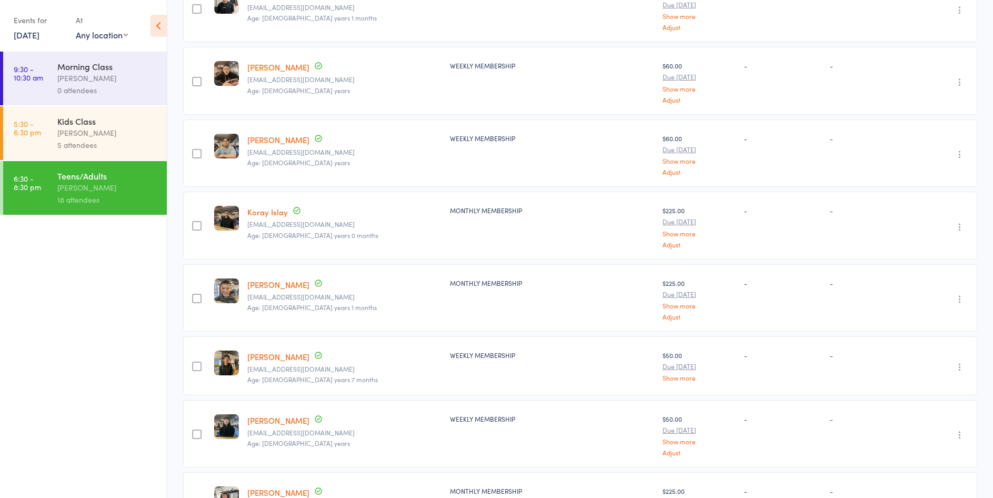
scroll to position [579, 0]
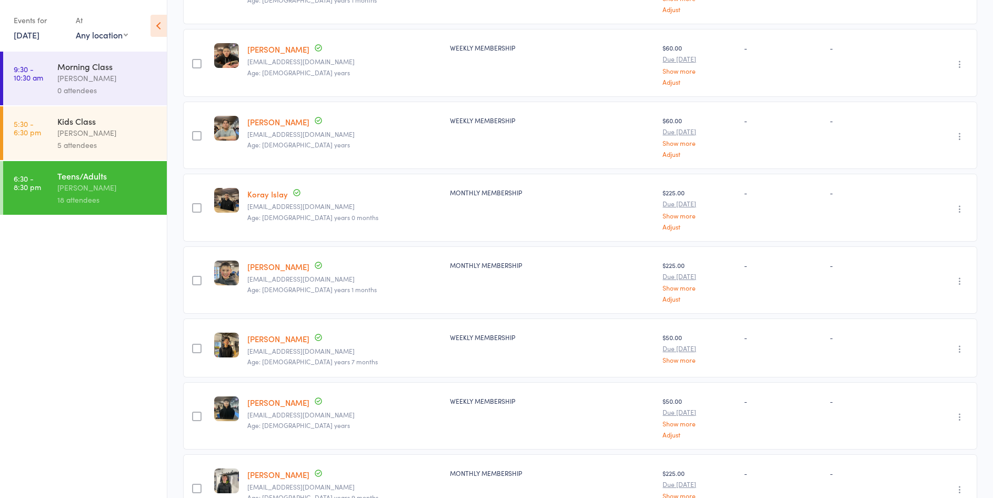
click at [285, 342] on link "[PERSON_NAME]" at bounding box center [278, 338] width 62 height 11
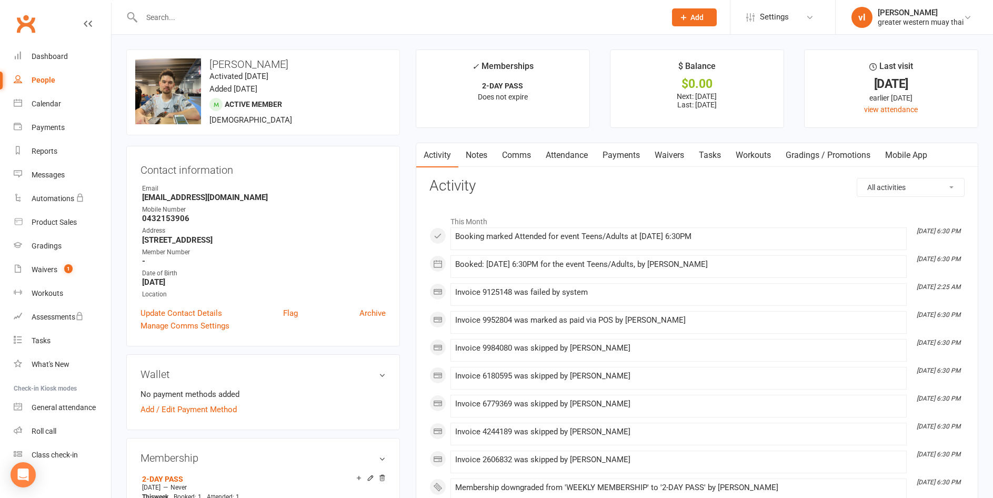
click at [622, 160] on link "Payments" at bounding box center [621, 155] width 52 height 24
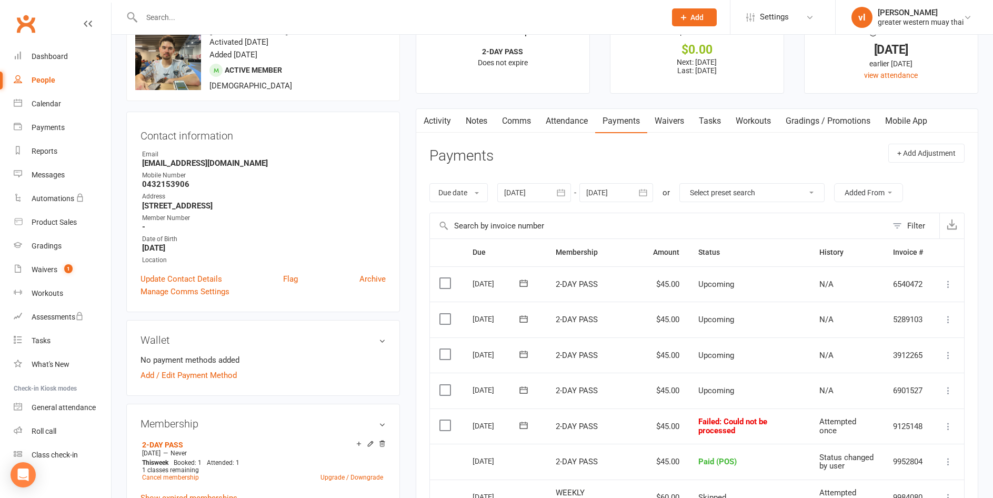
scroll to position [53, 0]
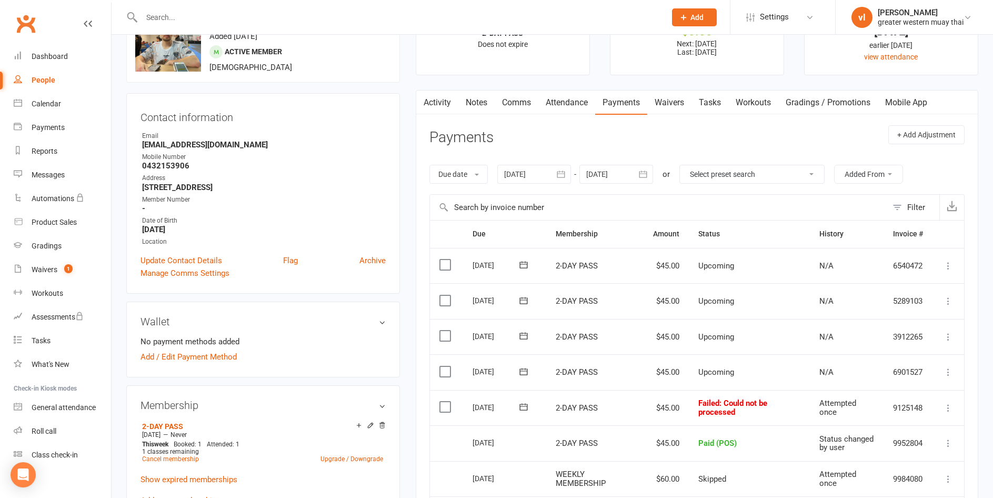
click at [452, 405] on label at bounding box center [446, 406] width 14 height 11
click at [446, 401] on input "checkbox" at bounding box center [442, 401] width 7 height 0
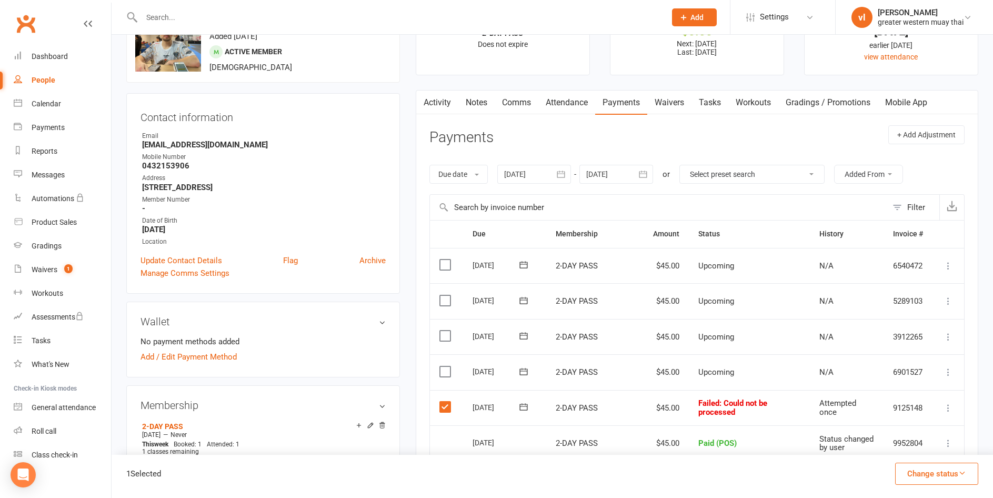
click at [452, 405] on label at bounding box center [446, 406] width 14 height 11
click at [446, 401] on input "checkbox" at bounding box center [442, 401] width 7 height 0
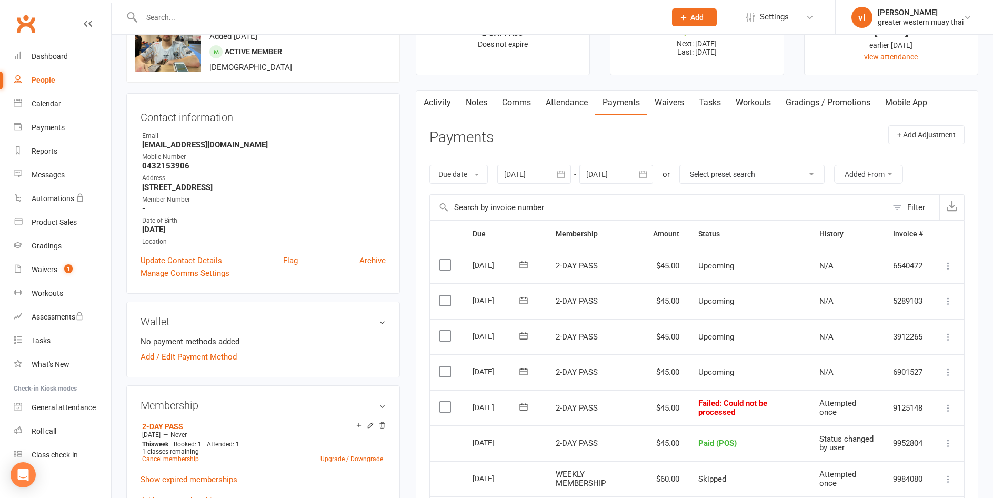
drag, startPoint x: 575, startPoint y: 99, endPoint x: 550, endPoint y: 96, distance: 25.4
click at [568, 100] on link "Attendance" at bounding box center [566, 102] width 57 height 24
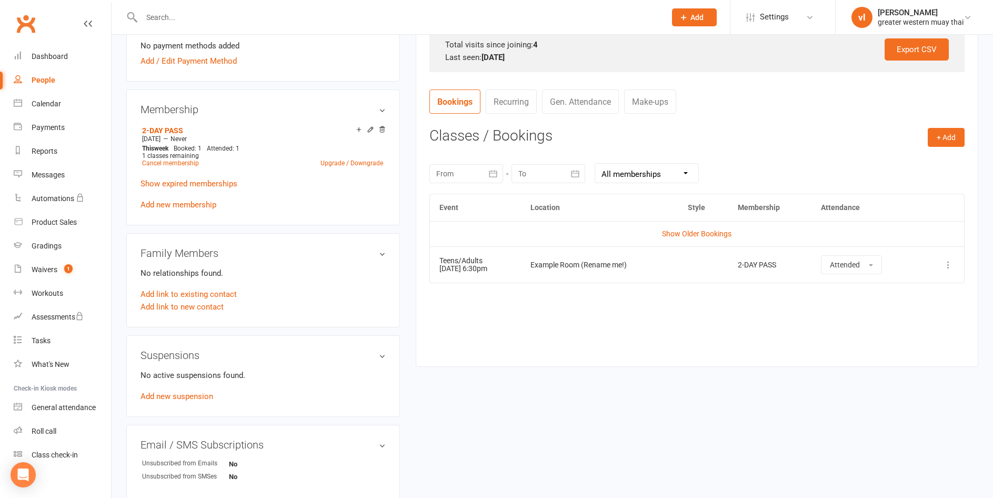
scroll to position [368, 0]
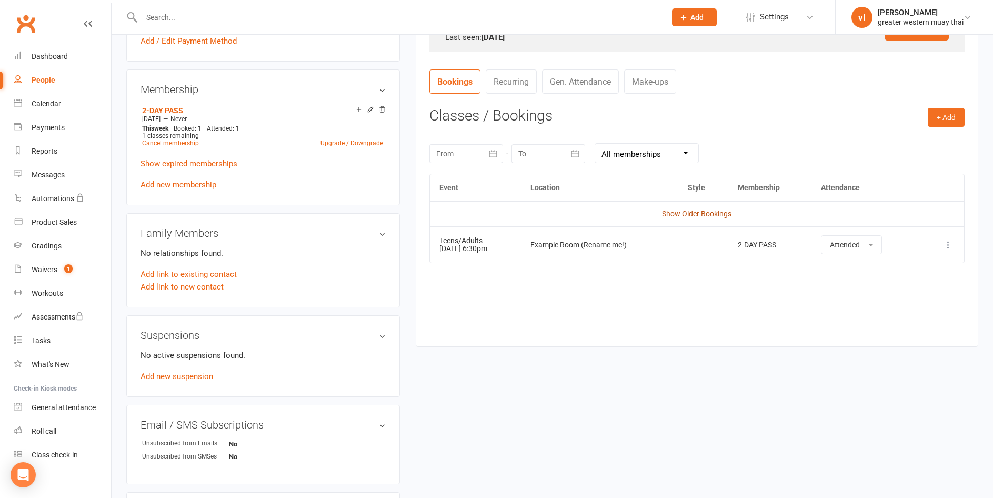
click at [703, 214] on link "Show Older Bookings" at bounding box center [696, 213] width 69 height 8
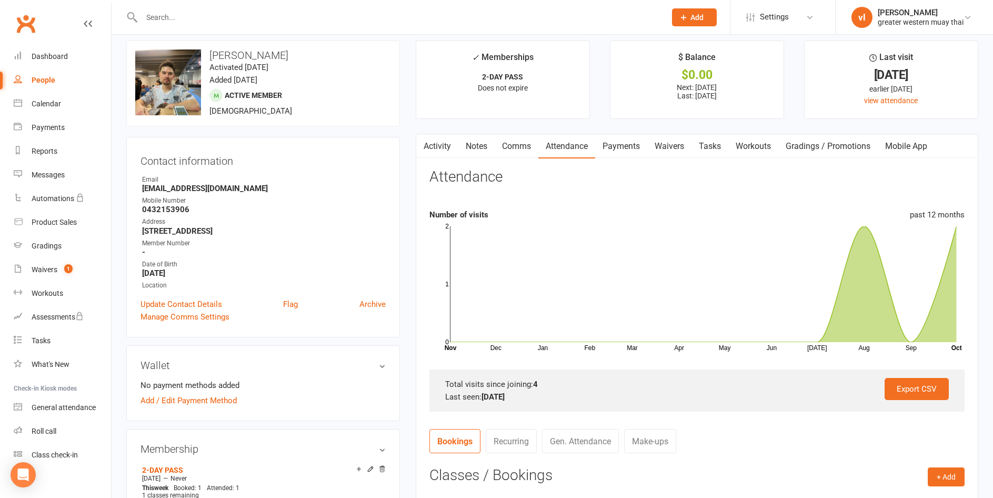
scroll to position [0, 0]
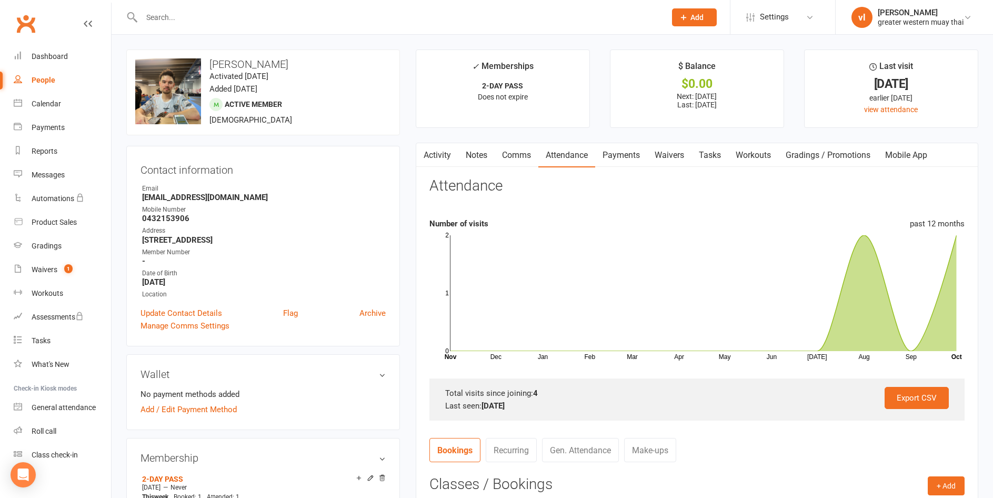
click at [615, 156] on link "Payments" at bounding box center [621, 155] width 52 height 24
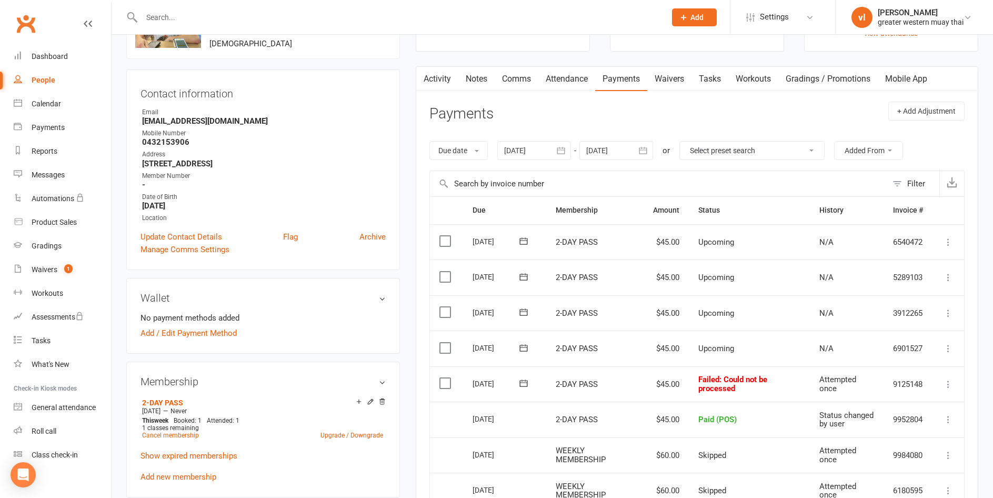
scroll to position [158, 0]
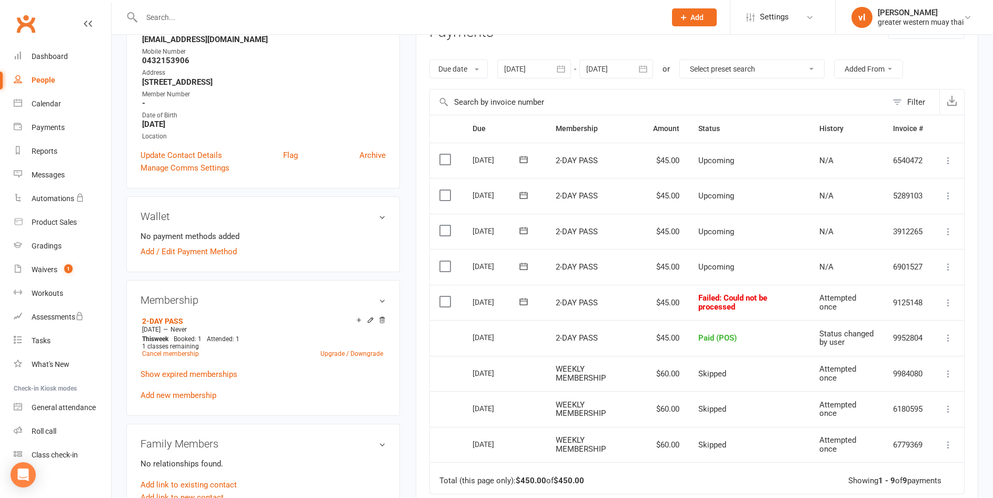
click at [455, 302] on td "Select this" at bounding box center [446, 303] width 33 height 36
click at [446, 303] on label at bounding box center [446, 301] width 14 height 11
click at [446, 296] on input "checkbox" at bounding box center [442, 296] width 7 height 0
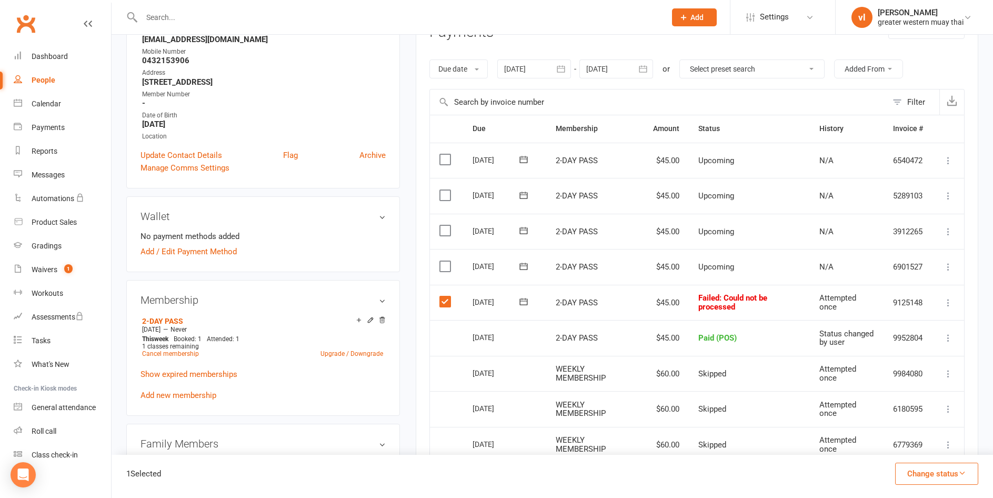
click at [959, 476] on icon "button" at bounding box center [962, 473] width 8 height 8
click at [914, 450] on link "Skipped" at bounding box center [925, 444] width 104 height 21
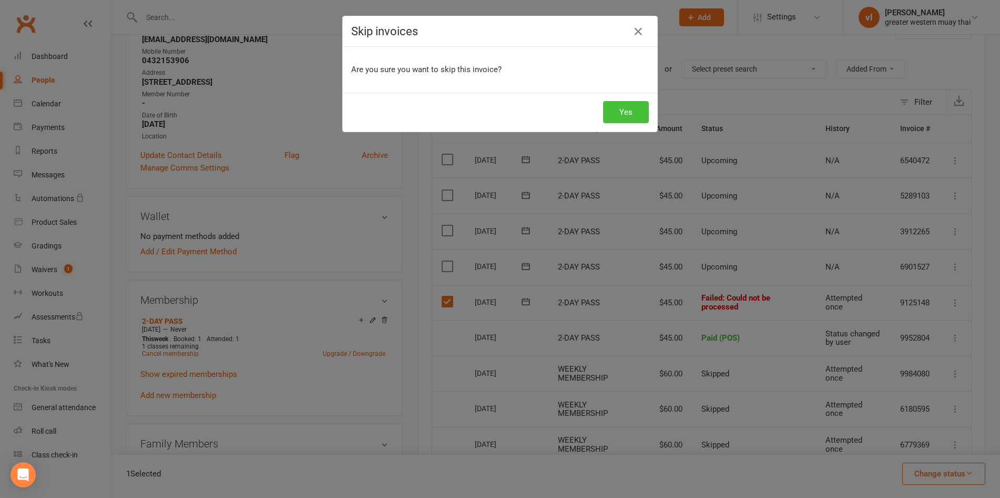
click at [636, 110] on button "Yes" at bounding box center [626, 112] width 46 height 22
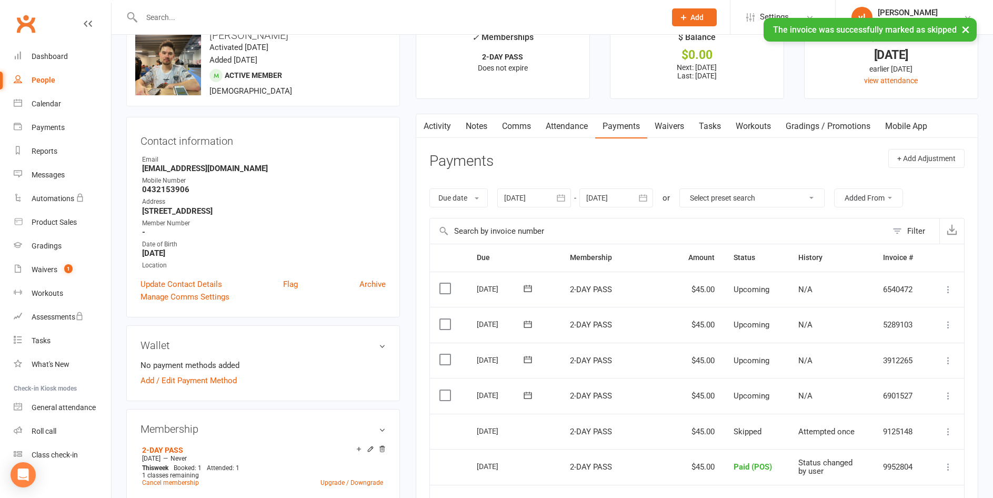
scroll to position [0, 0]
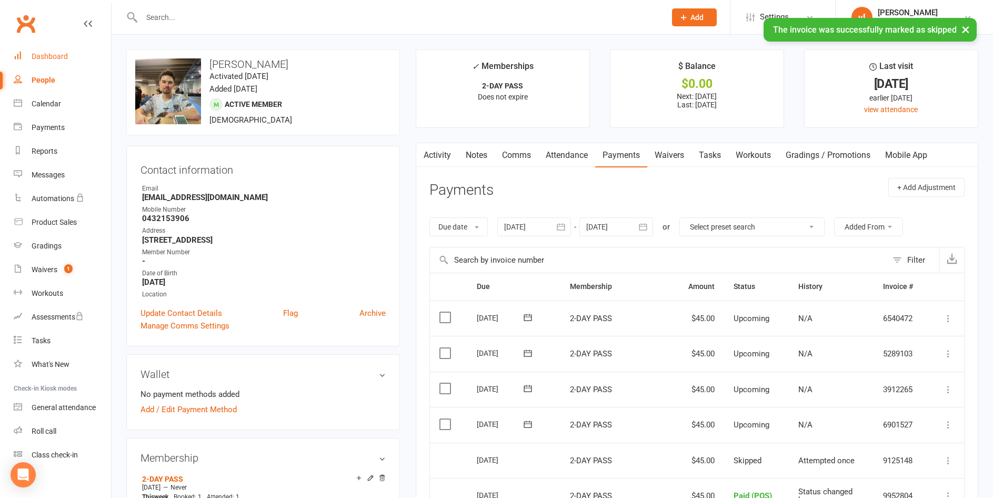
click at [69, 58] on link "Dashboard" at bounding box center [62, 57] width 97 height 24
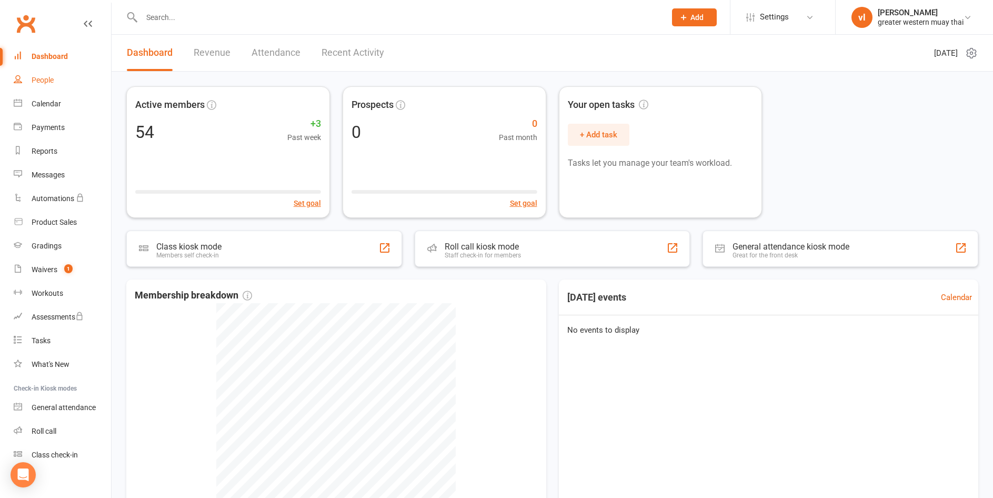
click at [63, 82] on link "People" at bounding box center [62, 80] width 97 height 24
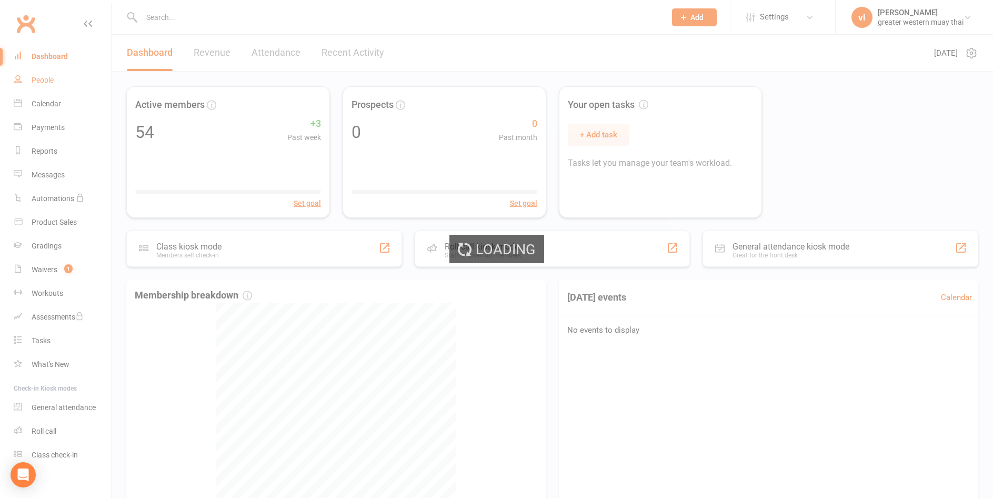
select select "25"
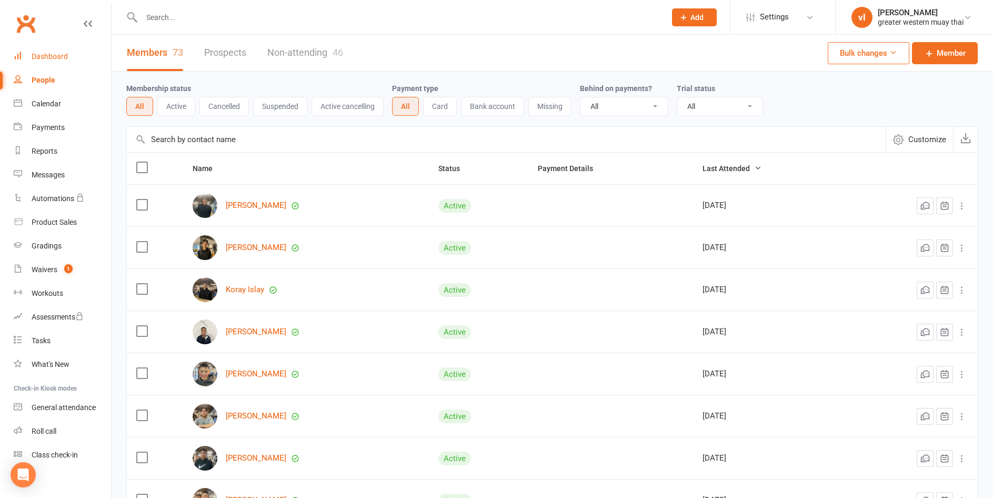
click at [79, 58] on link "Dashboard" at bounding box center [62, 57] width 97 height 24
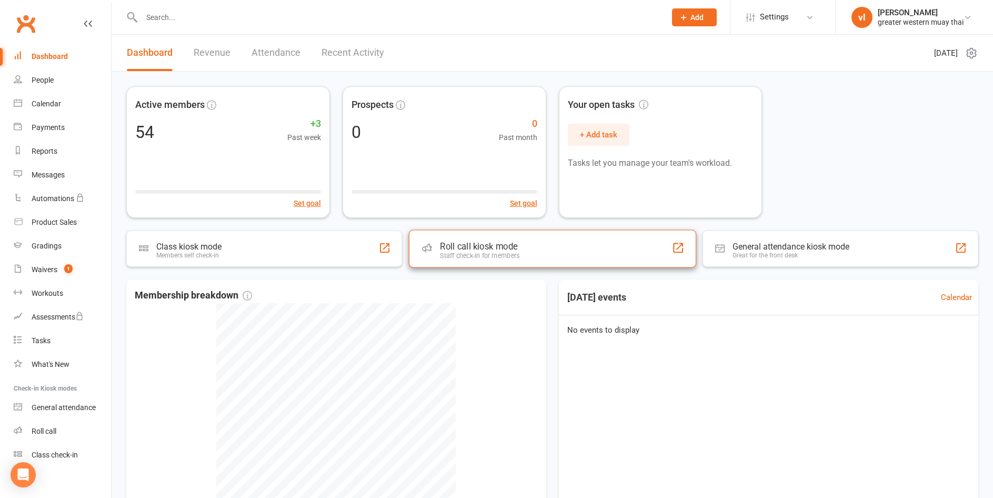
click at [538, 245] on div "Roll call kiosk mode Staff check-in for members" at bounding box center [552, 249] width 287 height 38
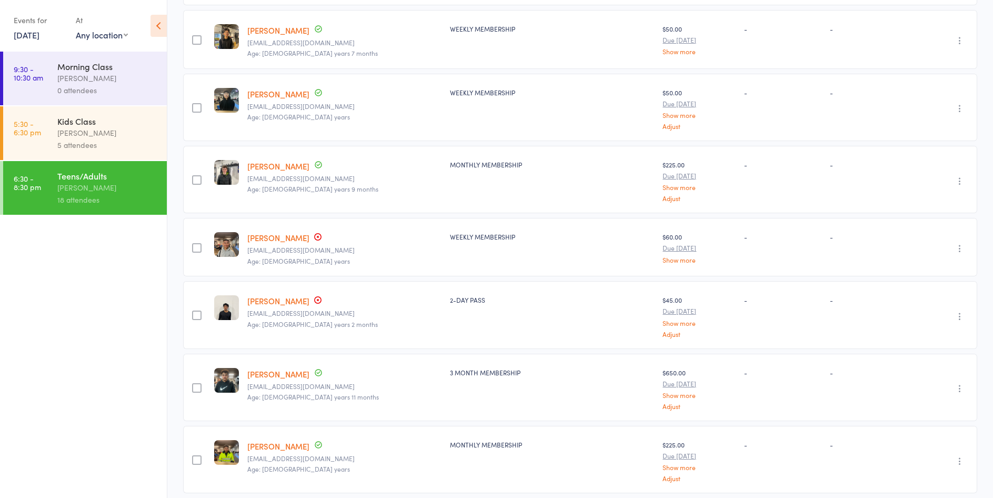
scroll to position [887, 0]
click at [272, 233] on link "[PERSON_NAME]" at bounding box center [278, 236] width 62 height 11
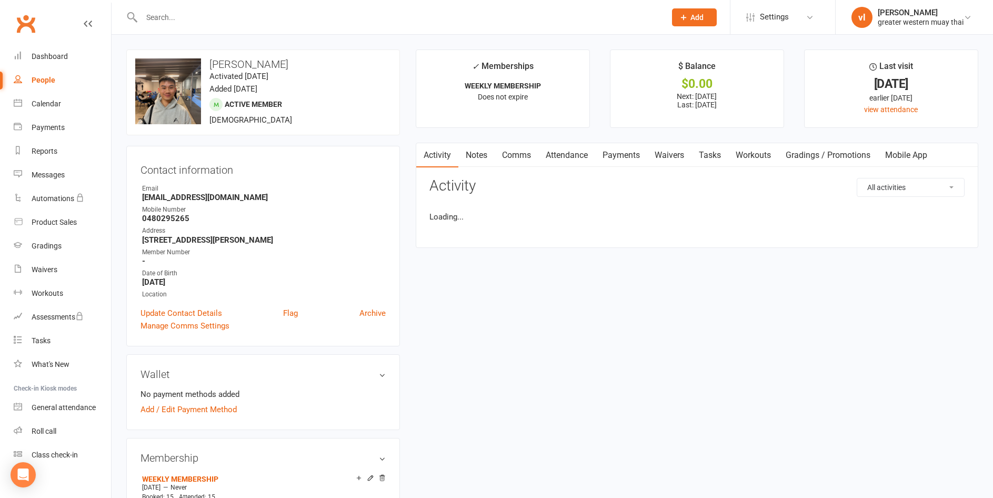
click at [566, 158] on link "Attendance" at bounding box center [566, 155] width 57 height 24
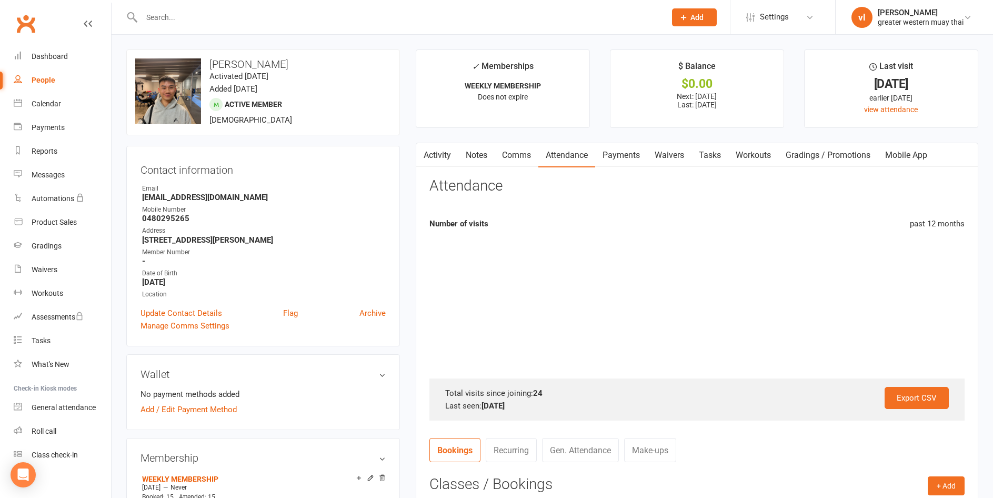
click at [605, 150] on link "Payments" at bounding box center [621, 155] width 52 height 24
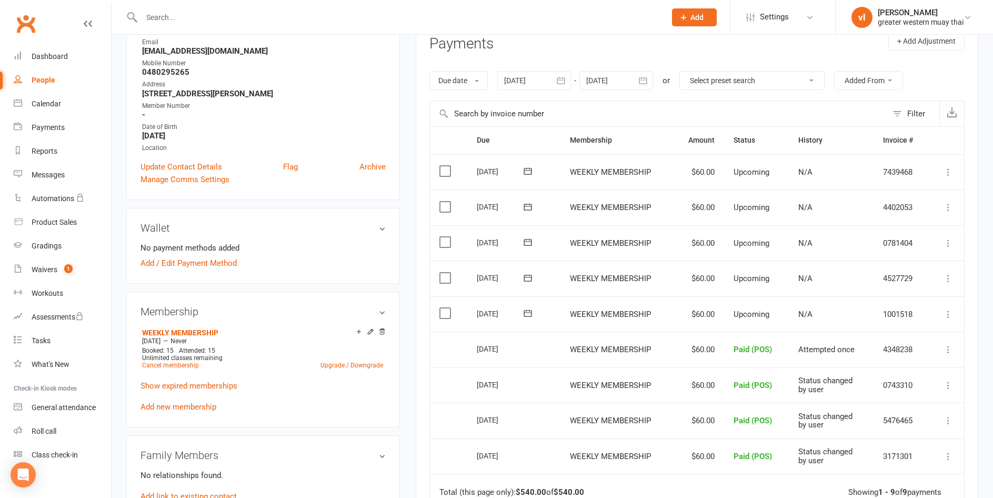
scroll to position [158, 0]
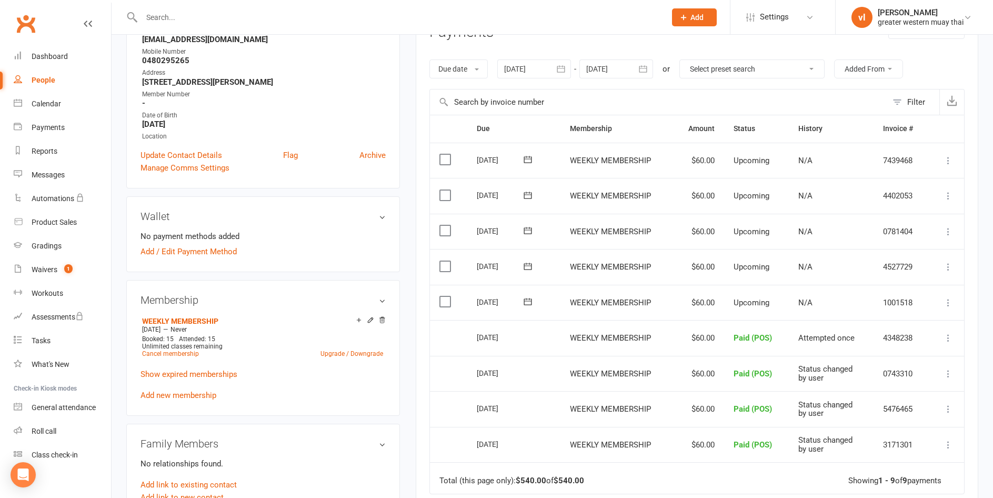
click at [457, 300] on td "Select this" at bounding box center [448, 303] width 37 height 36
click at [444, 295] on td "Select this" at bounding box center [448, 303] width 37 height 36
click at [449, 305] on label at bounding box center [446, 301] width 14 height 11
click at [446, 296] on input "checkbox" at bounding box center [442, 296] width 7 height 0
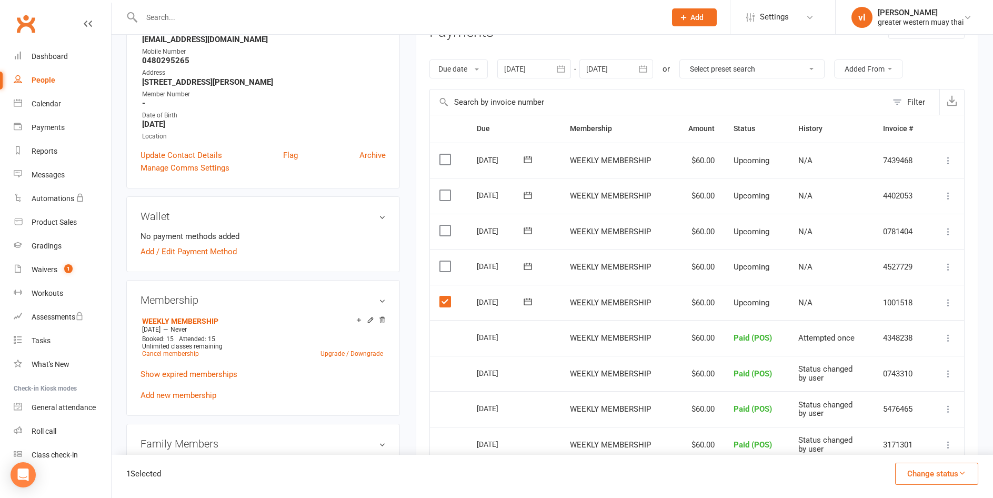
click at [977, 474] on button "Change status" at bounding box center [936, 473] width 83 height 22
click at [954, 470] on button "Change status" at bounding box center [936, 473] width 83 height 22
click at [920, 467] on button "Change status" at bounding box center [936, 473] width 83 height 22
click at [906, 407] on link "Paid (POS)" at bounding box center [925, 402] width 104 height 21
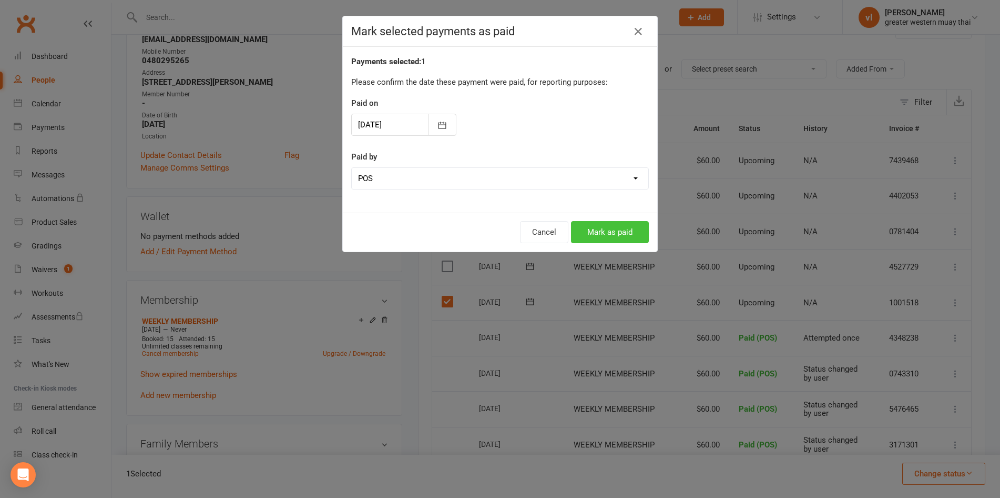
click at [582, 224] on button "Mark as paid" at bounding box center [610, 232] width 78 height 22
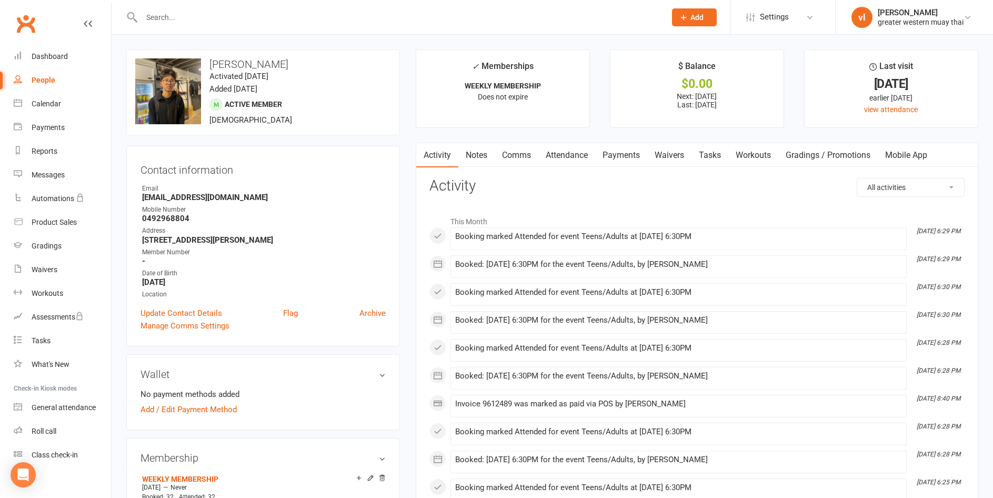
click at [618, 153] on link "Payments" at bounding box center [621, 155] width 52 height 24
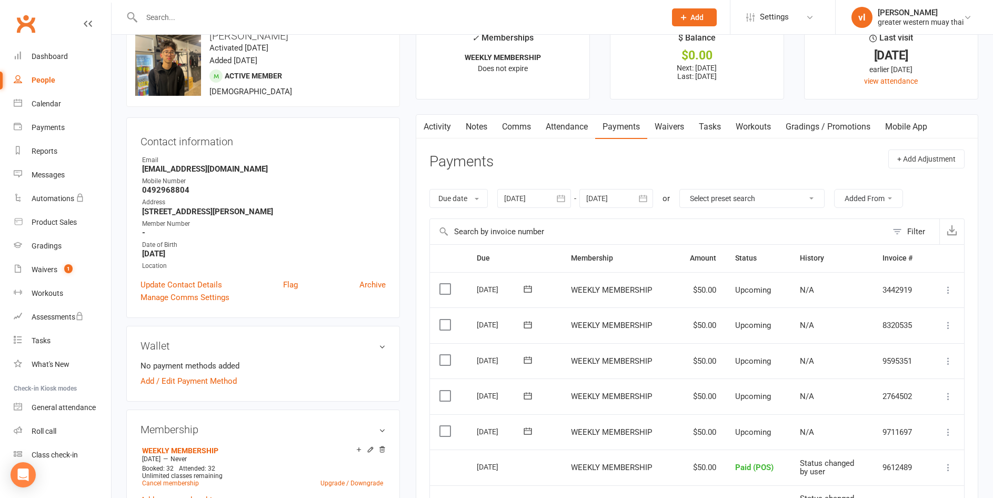
scroll to position [53, 0]
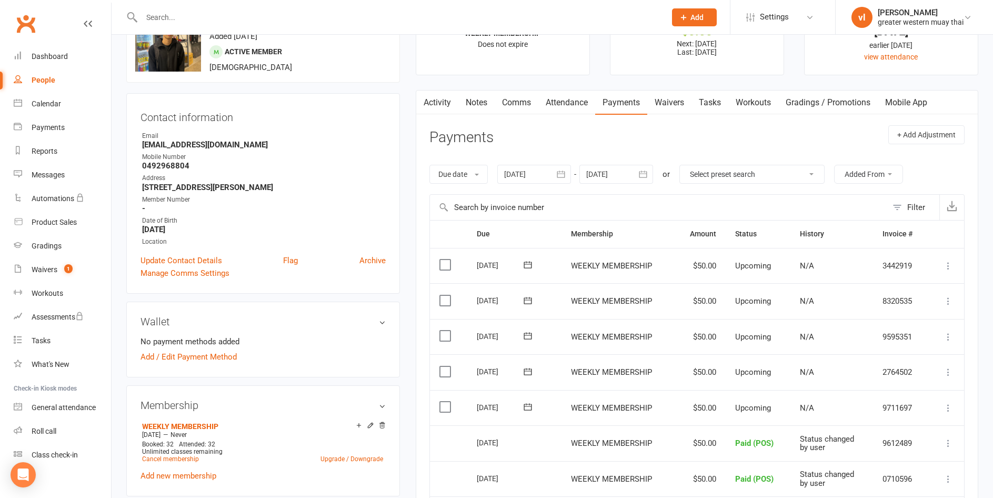
click at [448, 413] on td "Select this" at bounding box center [448, 408] width 37 height 36
click at [447, 410] on label at bounding box center [446, 406] width 14 height 11
click at [446, 401] on input "checkbox" at bounding box center [442, 401] width 7 height 0
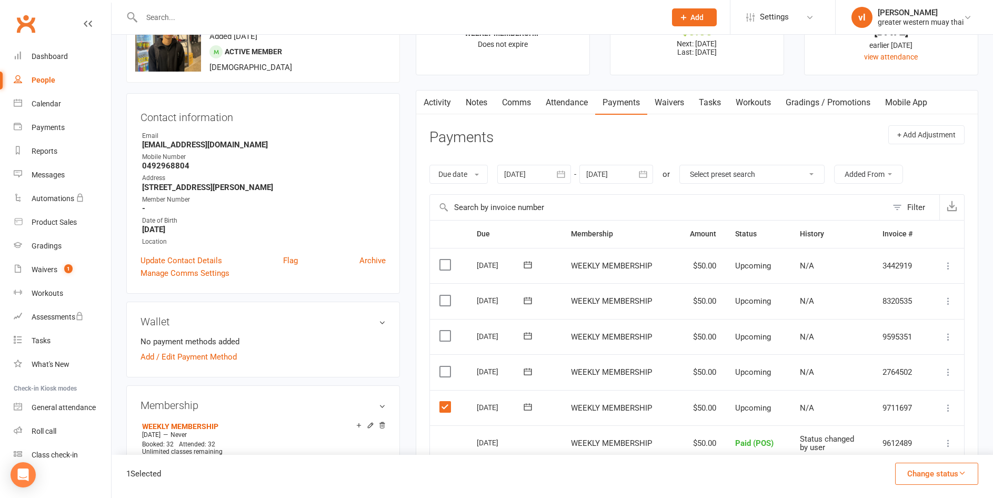
click at [917, 478] on button "Change status" at bounding box center [936, 473] width 83 height 22
click at [908, 398] on link "Paid (POS)" at bounding box center [925, 402] width 104 height 21
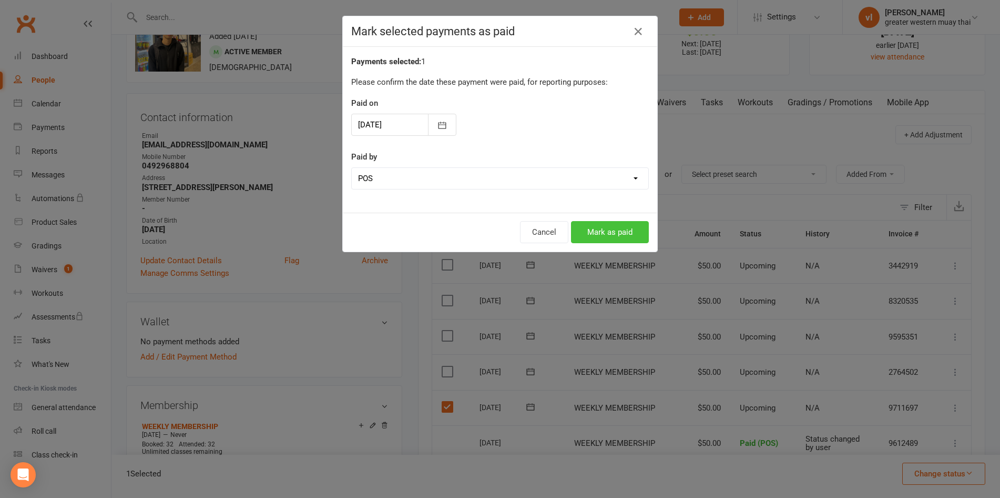
click at [631, 229] on button "Mark as paid" at bounding box center [610, 232] width 78 height 22
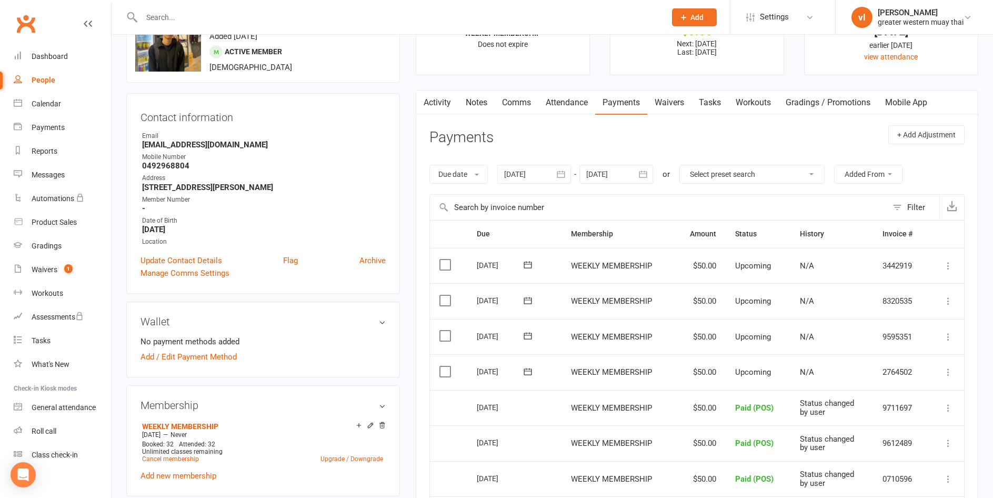
scroll to position [0, 0]
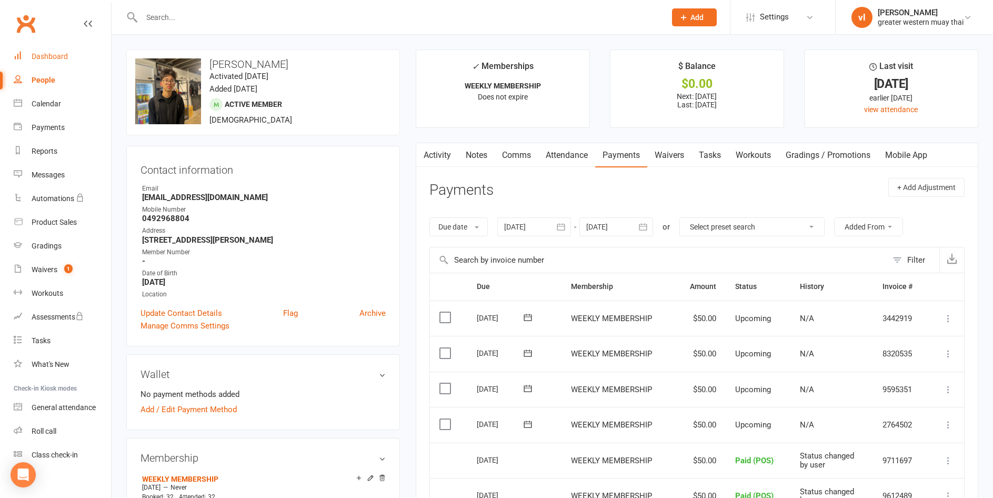
click at [36, 60] on div "Dashboard" at bounding box center [50, 56] width 36 height 8
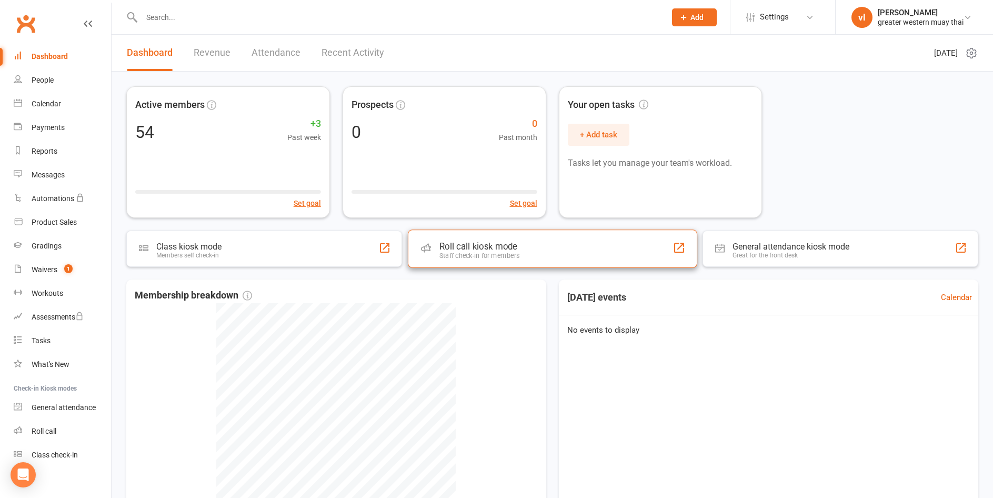
click at [458, 244] on div "Roll call kiosk mode" at bounding box center [479, 246] width 80 height 11
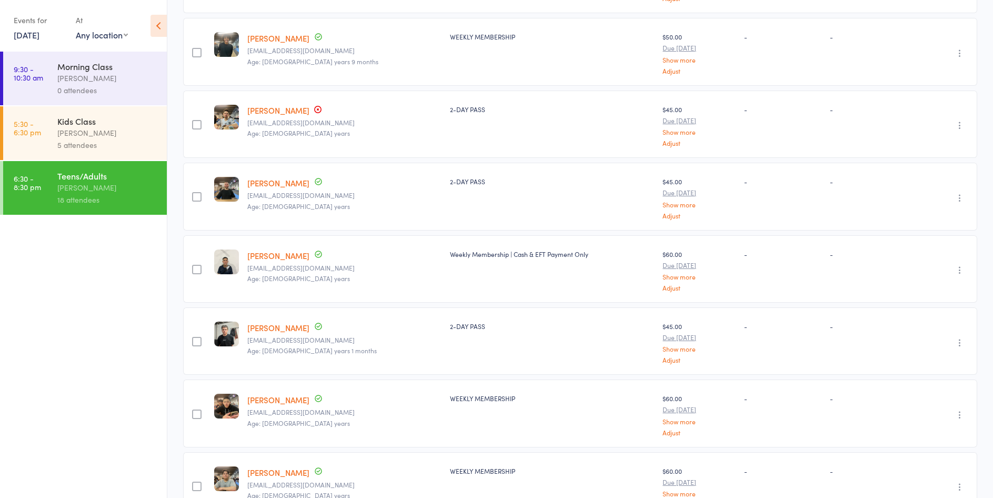
scroll to position [316, 0]
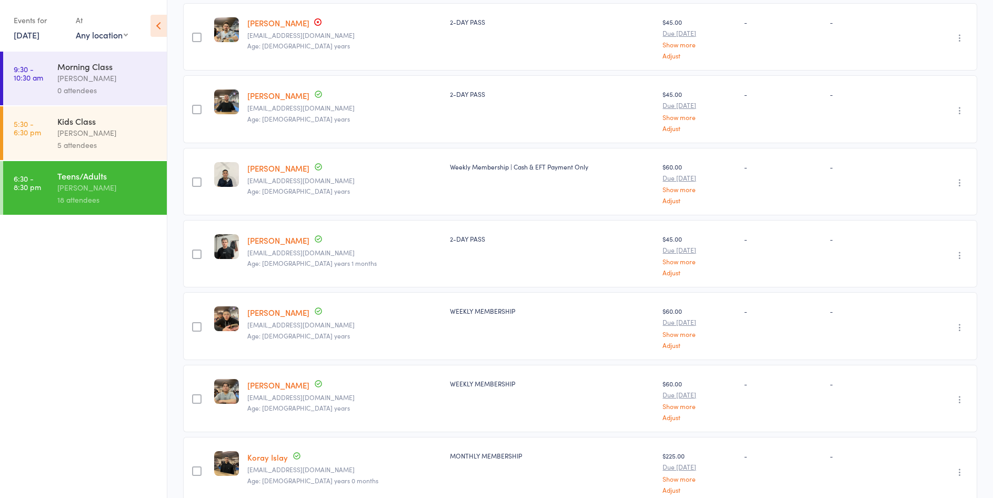
click at [296, 19] on link "[PERSON_NAME]" at bounding box center [278, 22] width 62 height 11
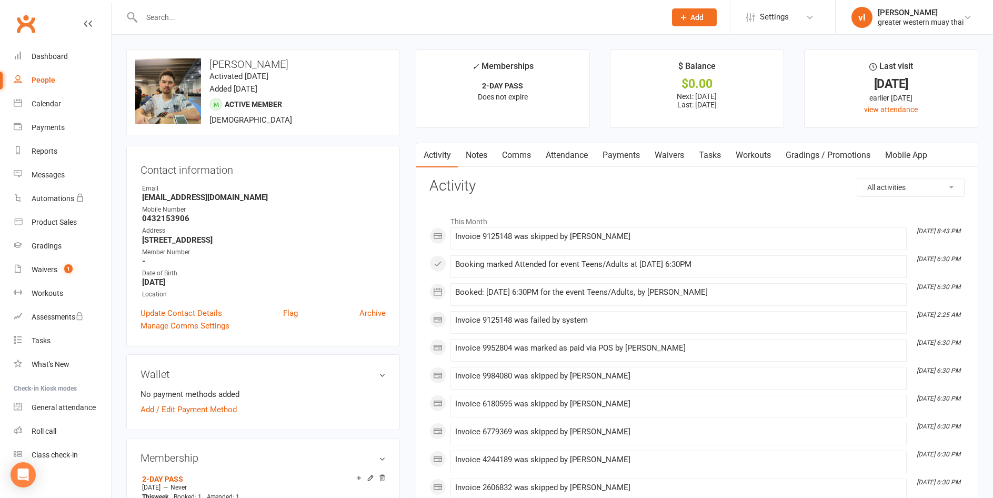
click at [622, 154] on link "Payments" at bounding box center [621, 155] width 52 height 24
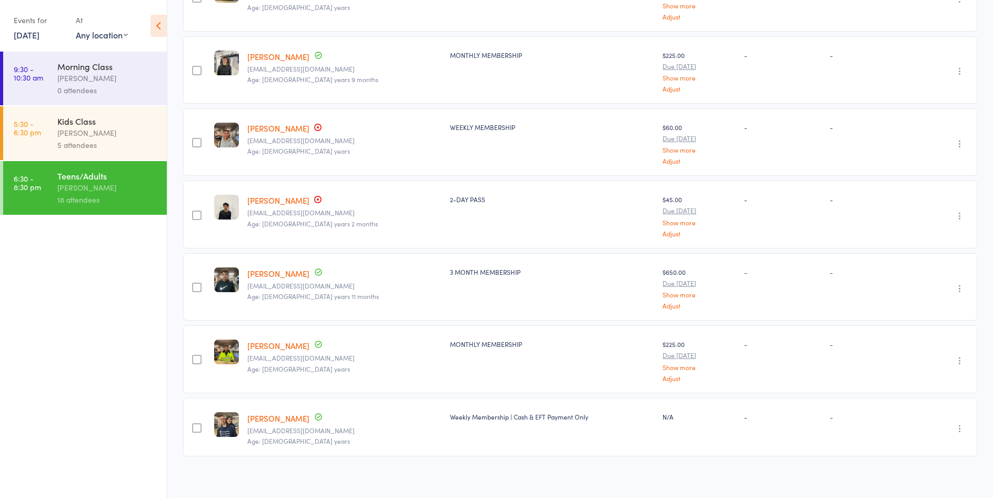
scroll to position [1010, 0]
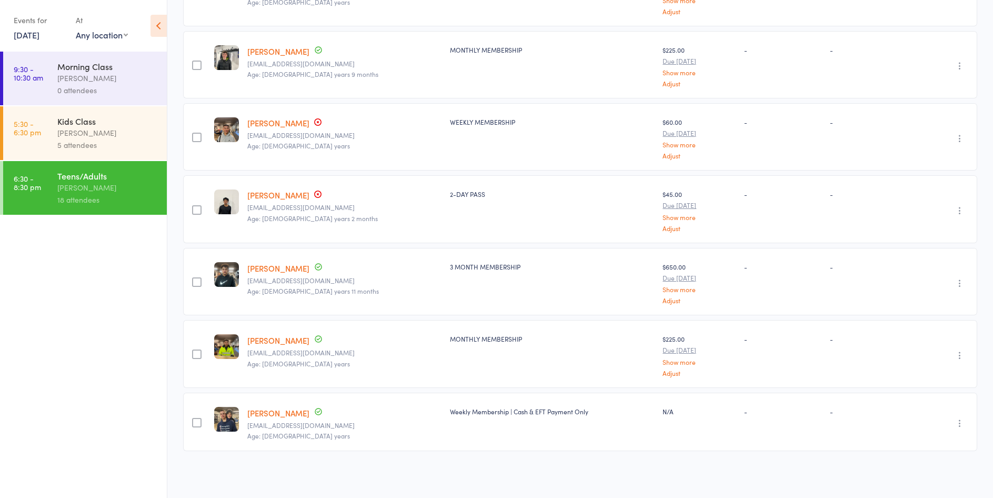
click at [281, 124] on link "[PERSON_NAME]" at bounding box center [278, 122] width 62 height 11
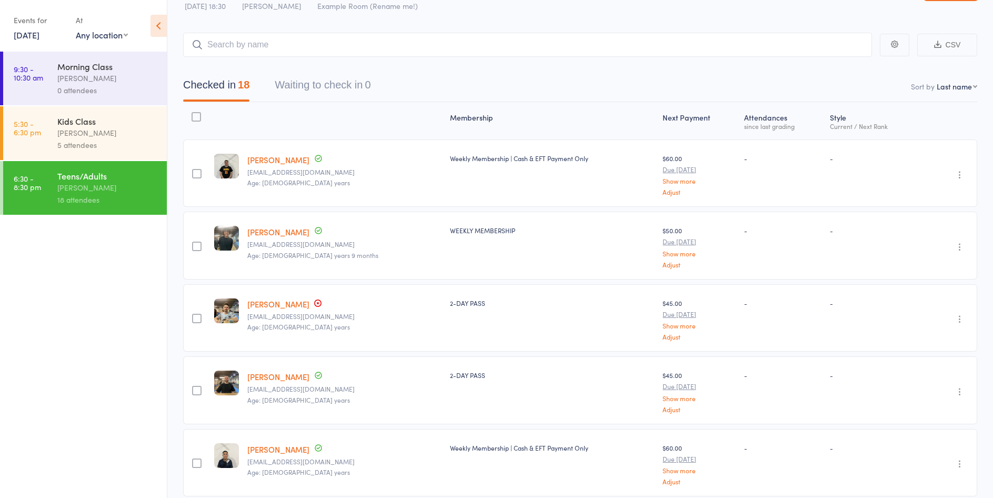
scroll to position [0, 0]
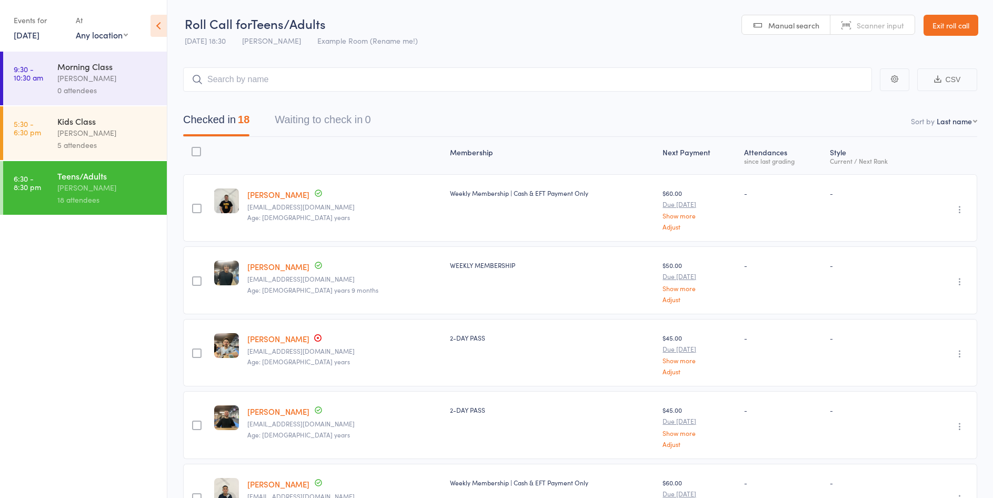
click at [929, 27] on link "Exit roll call" at bounding box center [950, 25] width 55 height 21
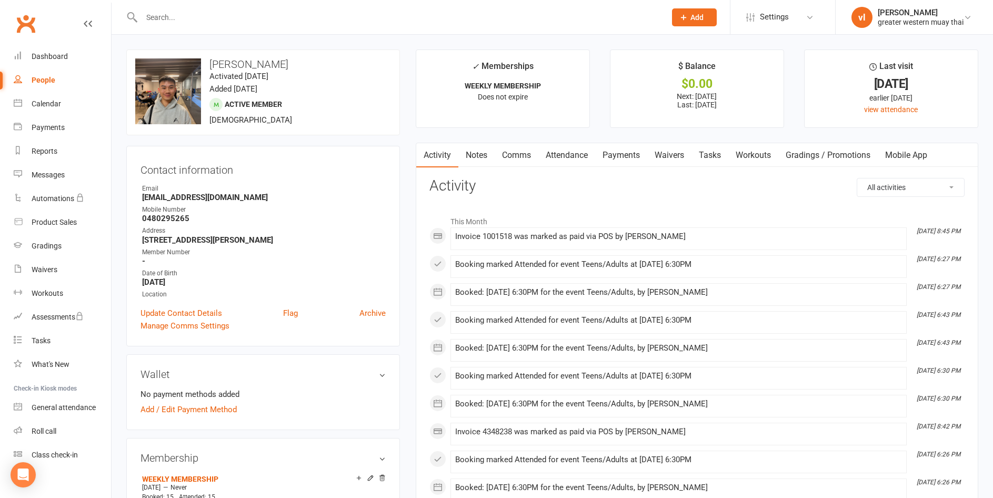
click at [615, 155] on link "Payments" at bounding box center [621, 155] width 52 height 24
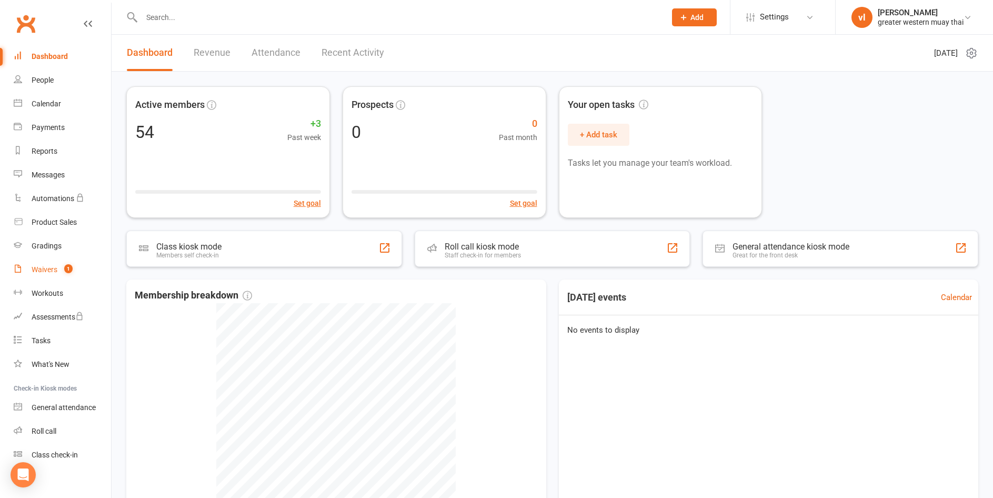
click at [63, 270] on count-badge "1" at bounding box center [66, 269] width 14 height 8
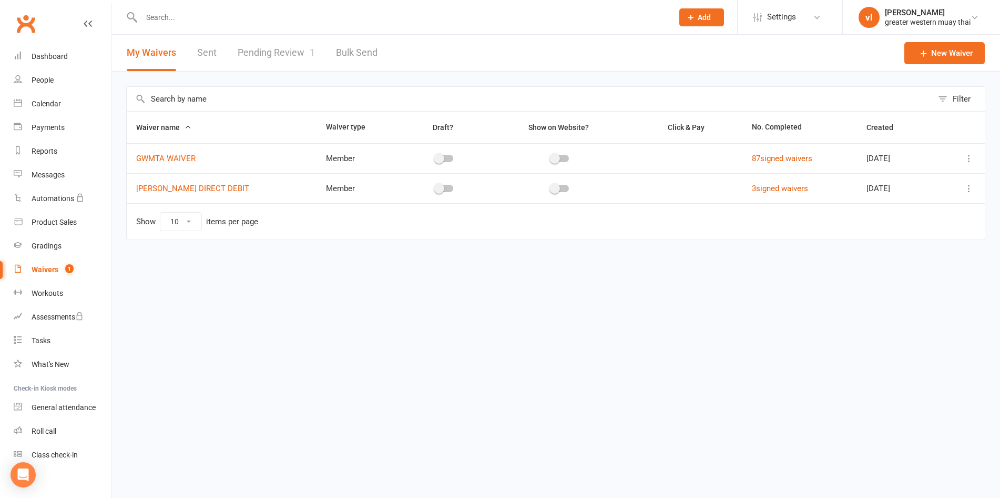
click at [275, 65] on link "Pending Review 1" at bounding box center [276, 53] width 77 height 36
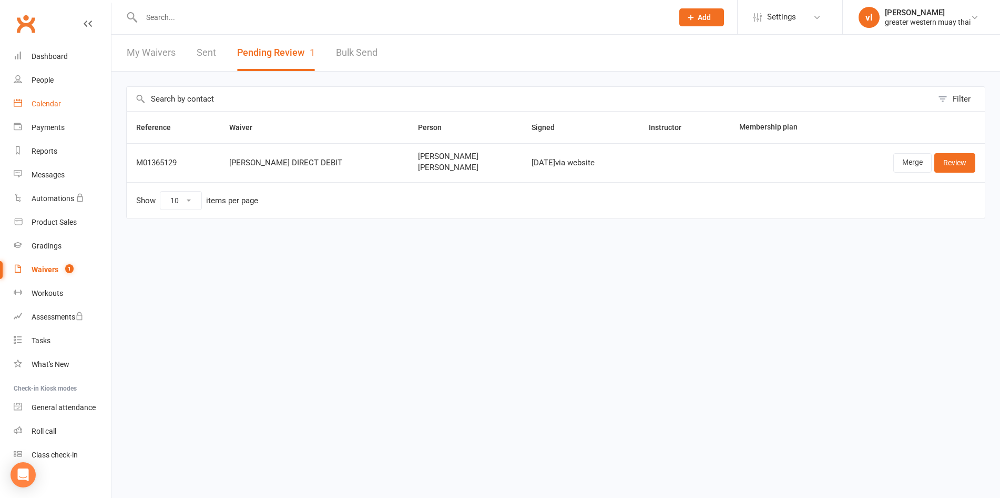
click at [50, 98] on link "Calendar" at bounding box center [62, 104] width 97 height 24
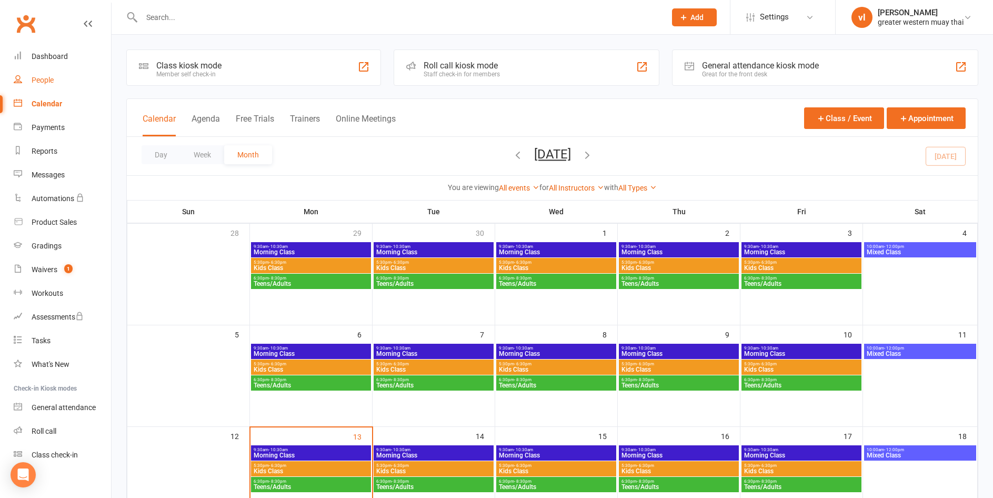
click at [50, 89] on link "People" at bounding box center [62, 80] width 97 height 24
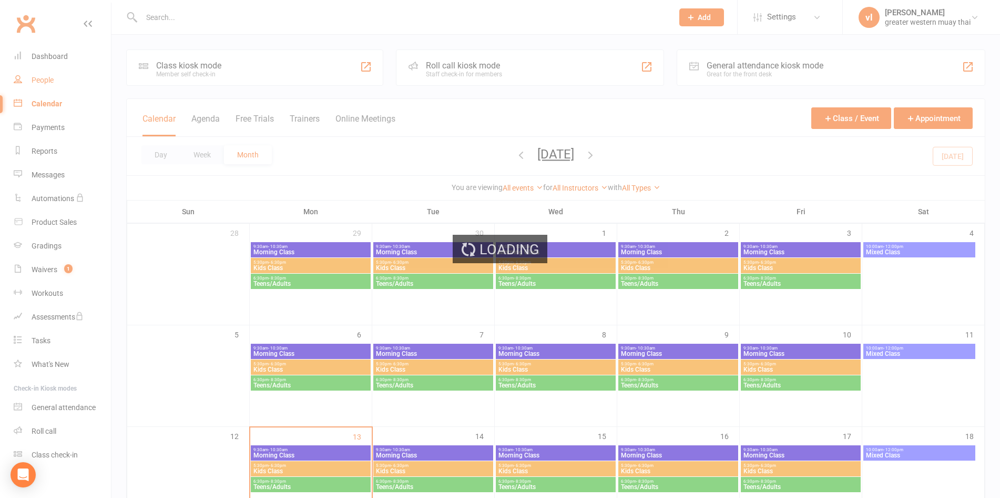
select select "25"
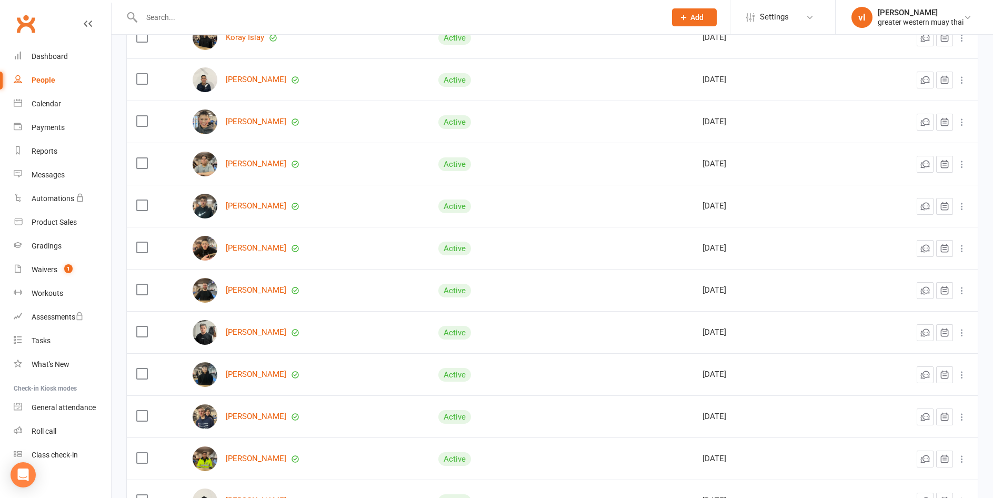
scroll to position [263, 0]
